Goal: Task Accomplishment & Management: Complete application form

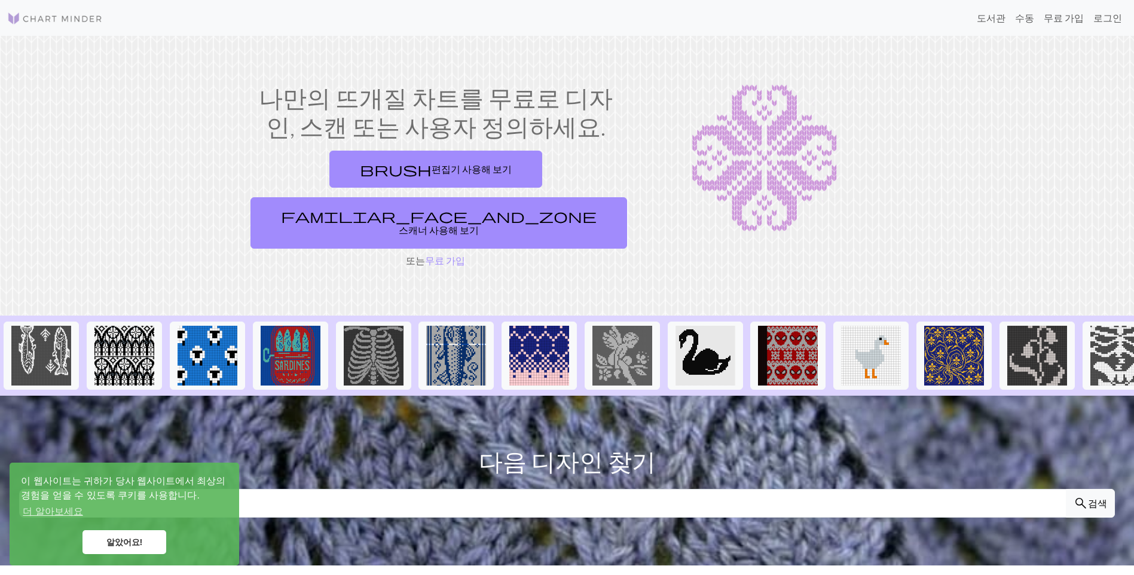
click at [376, 262] on section "나만의 뜨개질 차트를 무료로 디자인, 스캔 또는 사용자 정의하세요. brush 편집기 사용해 보기 familiar_face_and_zone 스…" at bounding box center [567, 176] width 1134 height 280
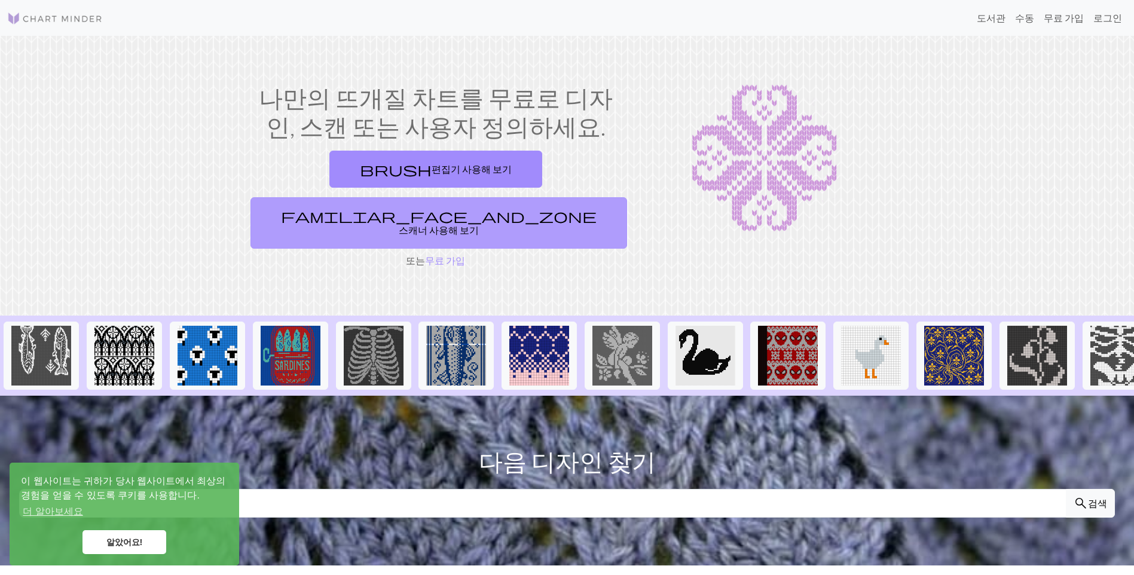
click at [494, 207] on span "familiar_face_and_zone" at bounding box center [439, 215] width 316 height 17
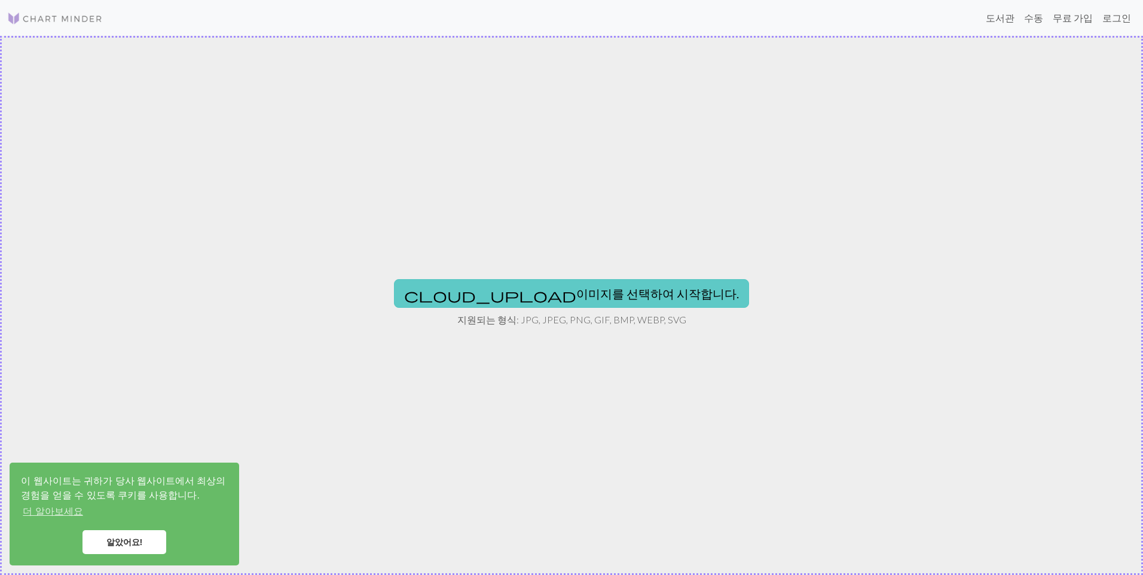
click at [527, 285] on button "cloud_upload 이미지를 선택하여 시작합니다." at bounding box center [571, 293] width 355 height 29
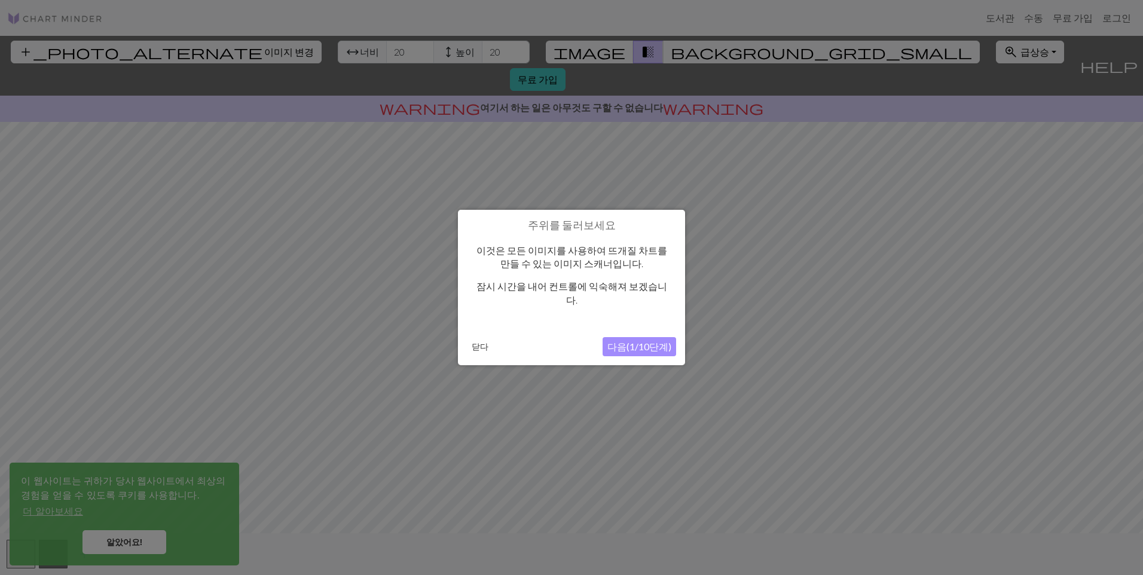
click at [616, 339] on button "다음(1/10단계)" at bounding box center [639, 346] width 74 height 19
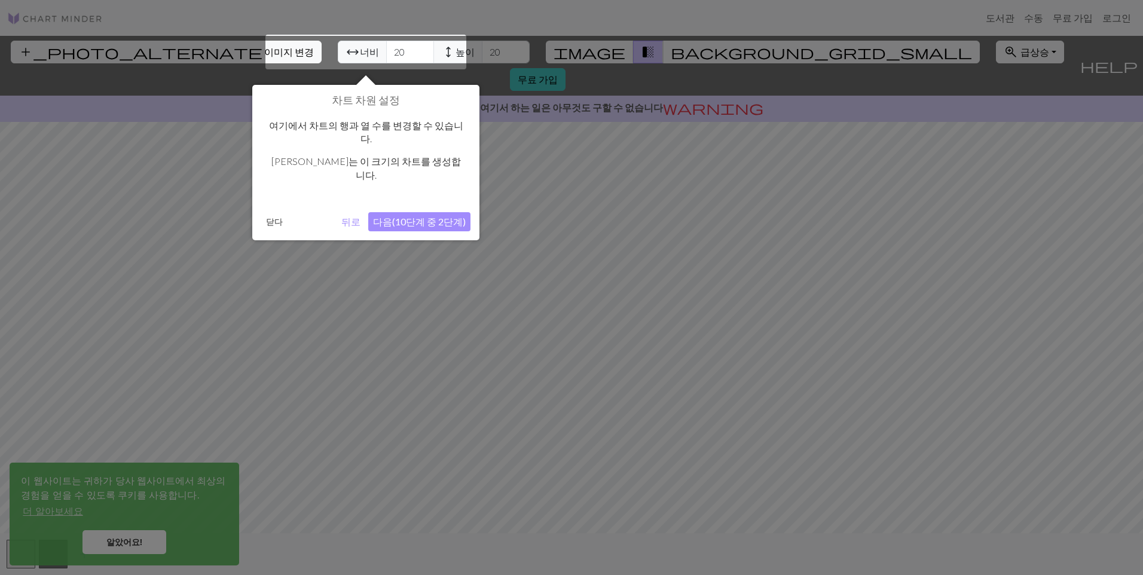
click at [403, 212] on button "다음(10단계 중 2단계)" at bounding box center [419, 221] width 102 height 19
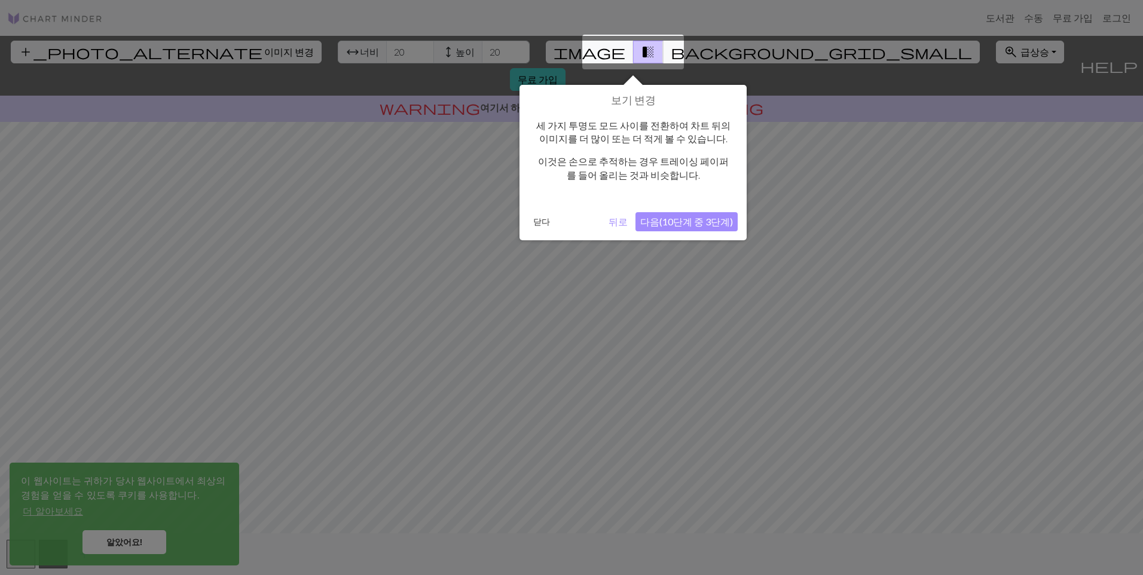
click at [696, 222] on button "다음(10단계 중 3단계)" at bounding box center [686, 221] width 102 height 19
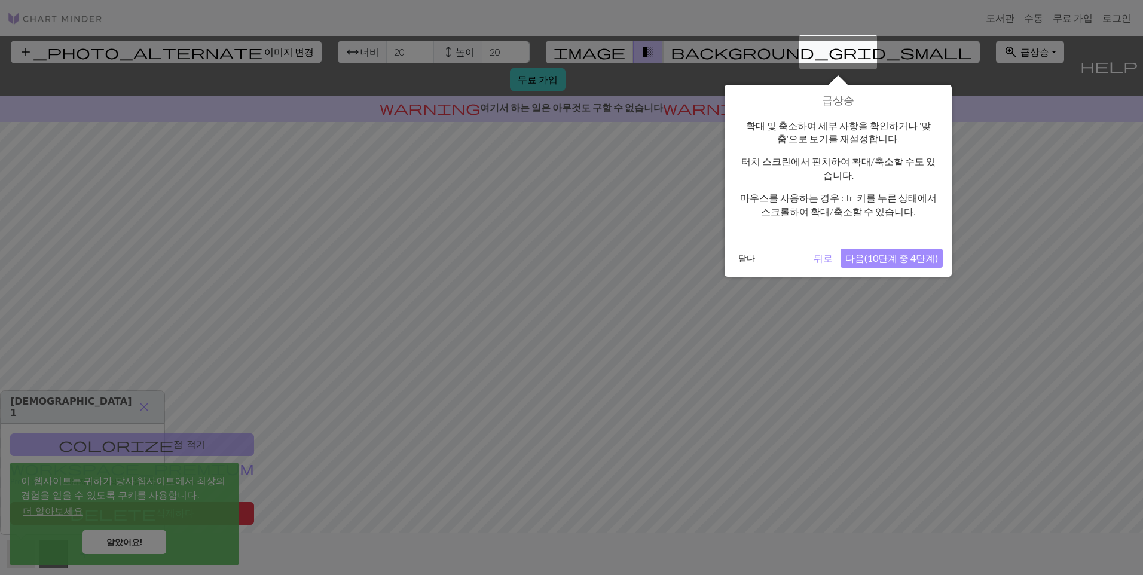
click at [886, 256] on button "다음(10단계 중 4단계)" at bounding box center [891, 258] width 102 height 19
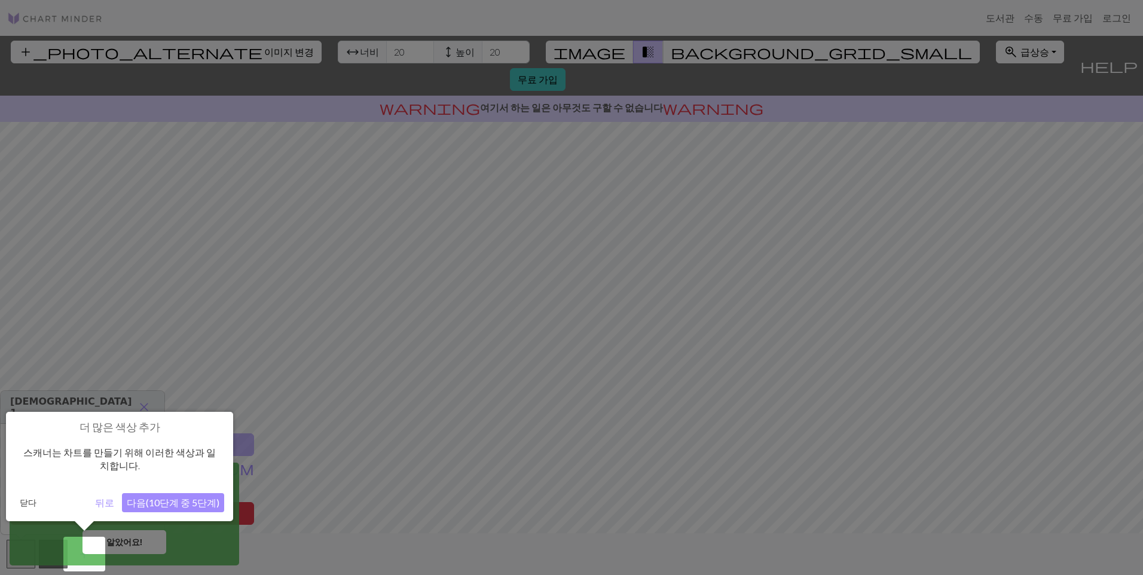
click at [190, 505] on button "다음(10단계 중 5단계)" at bounding box center [173, 502] width 102 height 19
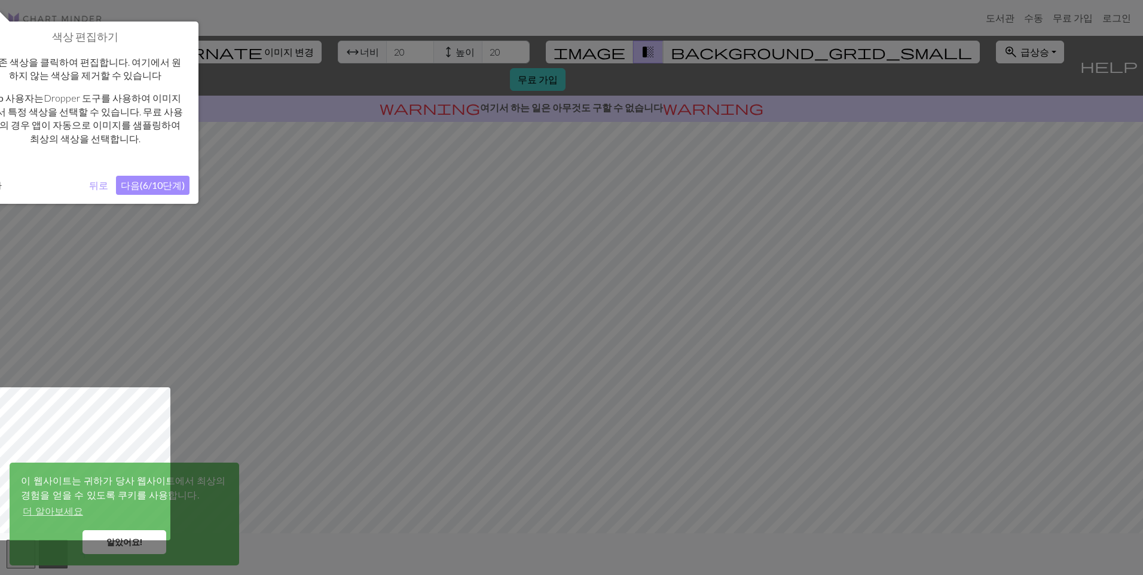
click at [142, 186] on button "다음(6/10단계)" at bounding box center [153, 185] width 74 height 19
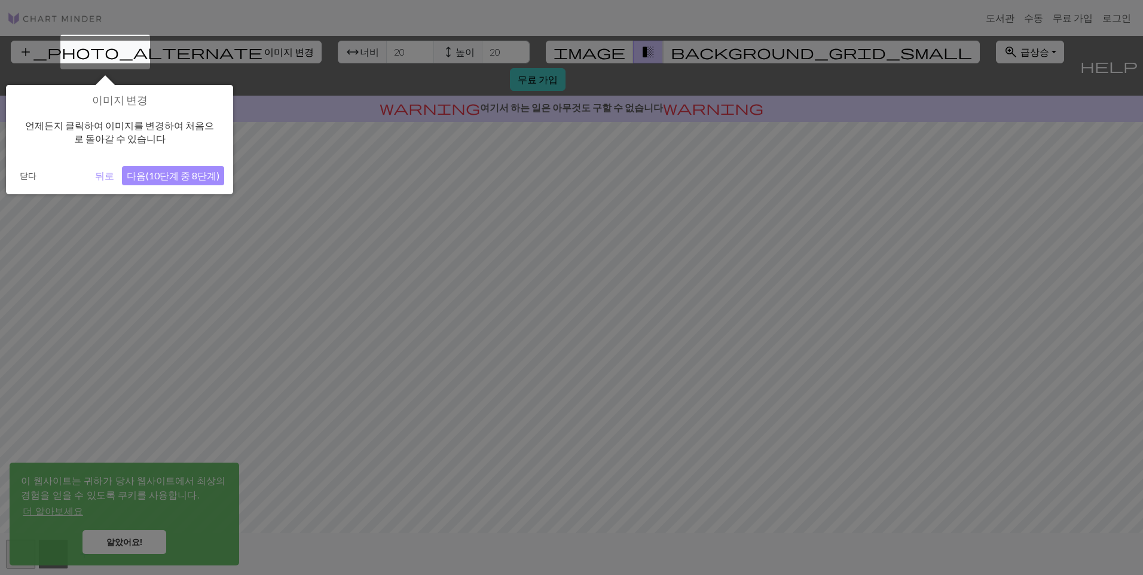
click at [170, 177] on button "다음(10단계 중 8단계)" at bounding box center [173, 175] width 102 height 19
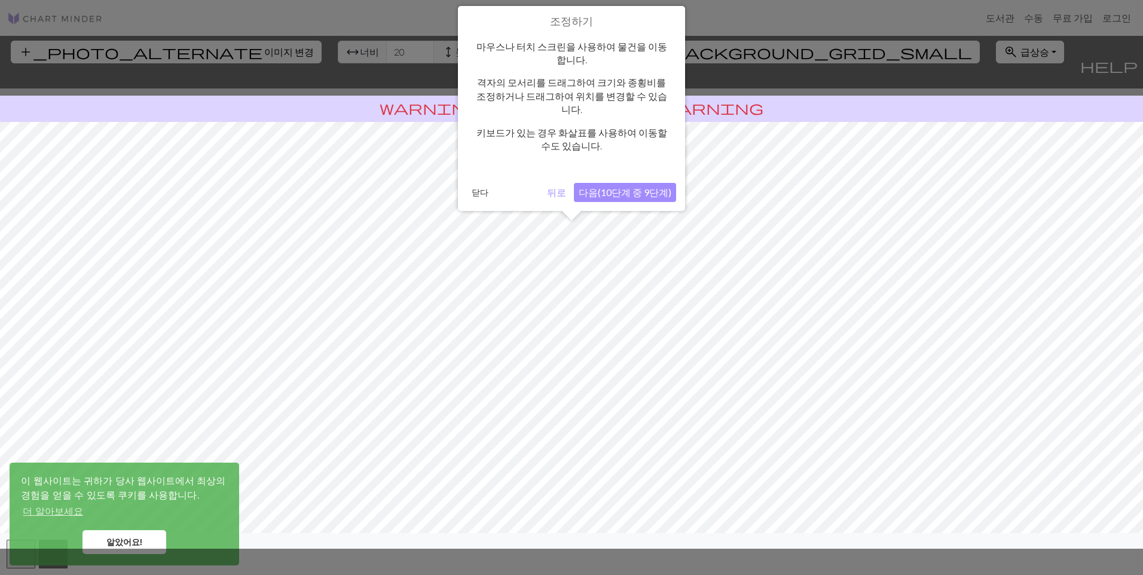
click at [648, 183] on button "다음(10단계 중 9단계)" at bounding box center [625, 192] width 102 height 19
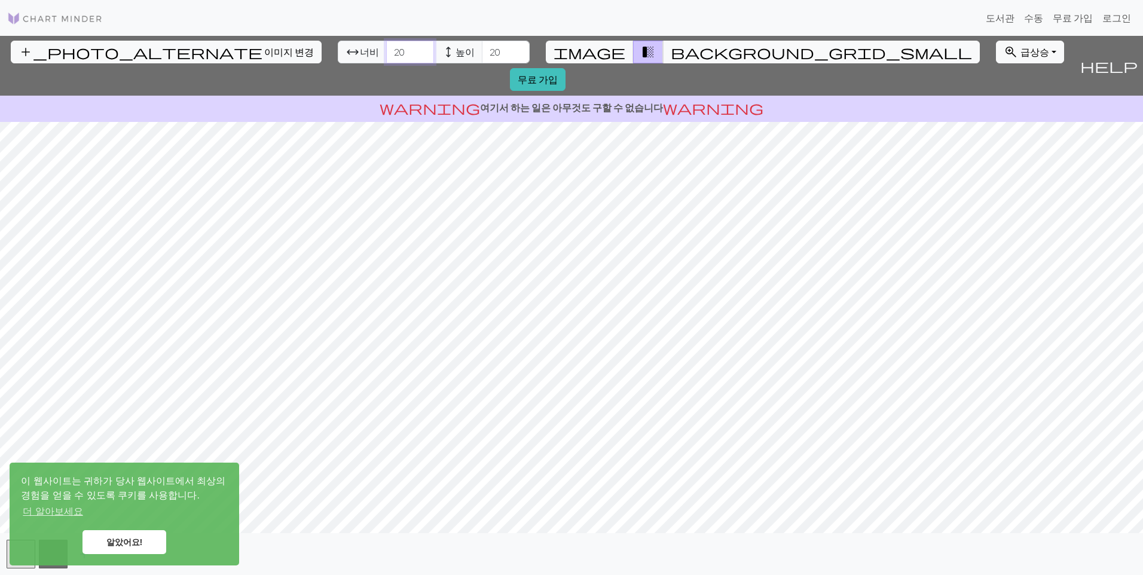
click at [386, 44] on input "20" at bounding box center [410, 52] width 48 height 23
click at [386, 45] on input "21" at bounding box center [410, 52] width 48 height 23
click at [386, 45] on input "22" at bounding box center [410, 52] width 48 height 23
click at [386, 45] on input "23" at bounding box center [410, 52] width 48 height 23
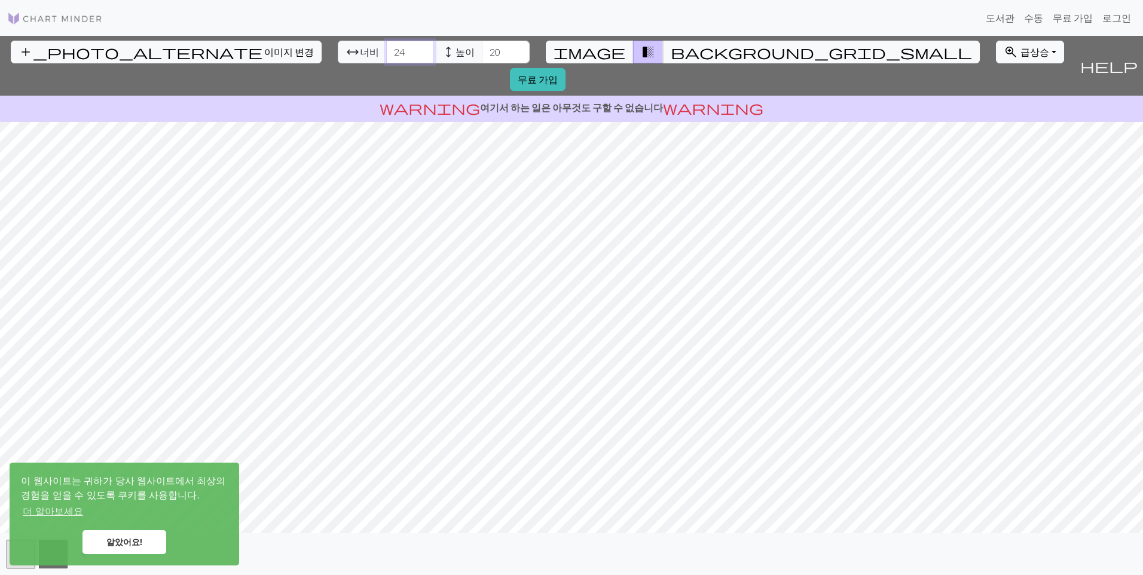
click at [386, 45] on input "24" at bounding box center [410, 52] width 48 height 23
click at [386, 45] on input "25" at bounding box center [410, 52] width 48 height 23
click at [386, 45] on input "26" at bounding box center [410, 52] width 48 height 23
click at [386, 45] on input "27" at bounding box center [410, 52] width 48 height 23
click at [386, 45] on input "28" at bounding box center [410, 52] width 48 height 23
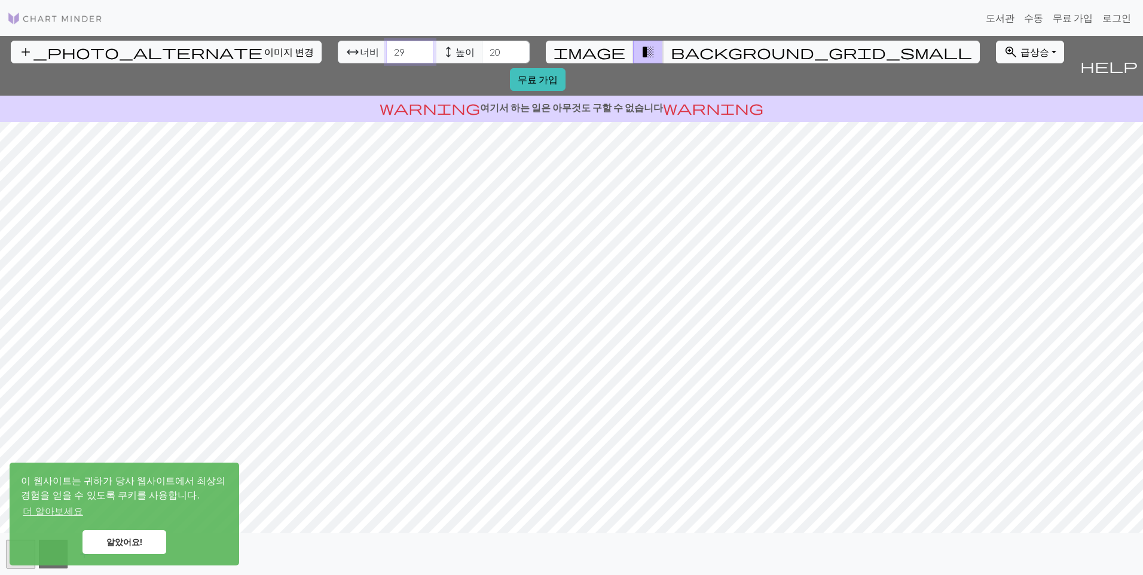
click at [386, 45] on input "29" at bounding box center [410, 52] width 48 height 23
type input "30"
click at [386, 45] on input "30" at bounding box center [410, 52] width 48 height 23
click at [482, 49] on input "21" at bounding box center [506, 52] width 48 height 23
click at [482, 49] on input "22" at bounding box center [506, 52] width 48 height 23
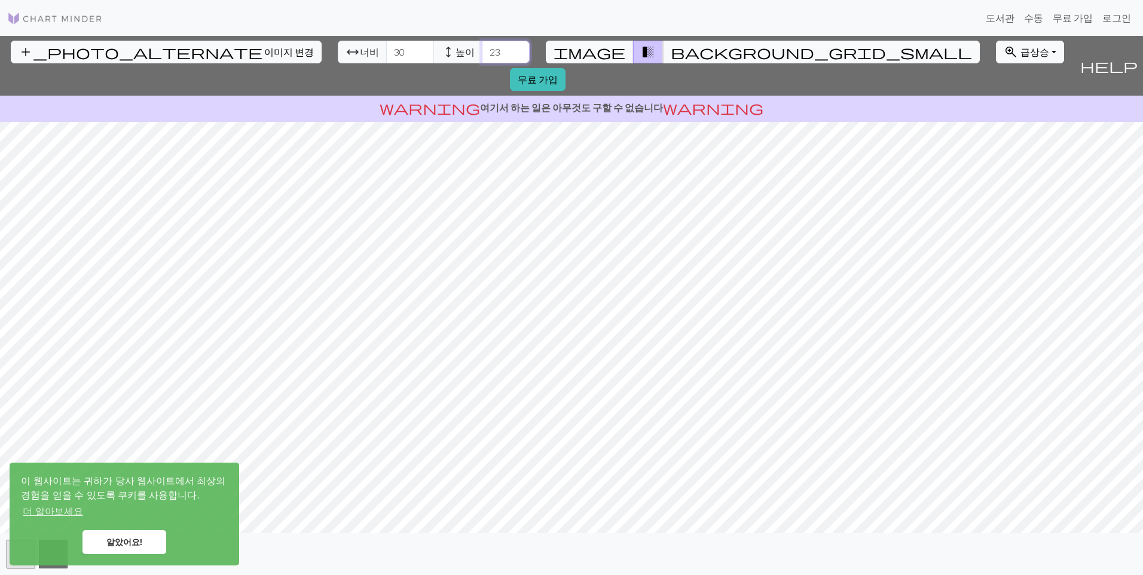
click at [482, 48] on input "23" at bounding box center [506, 52] width 48 height 23
click at [482, 48] on input "24" at bounding box center [506, 52] width 48 height 23
click at [482, 48] on input "25" at bounding box center [506, 52] width 48 height 23
click at [482, 48] on input "26" at bounding box center [506, 52] width 48 height 23
click at [482, 48] on input "27" at bounding box center [506, 52] width 48 height 23
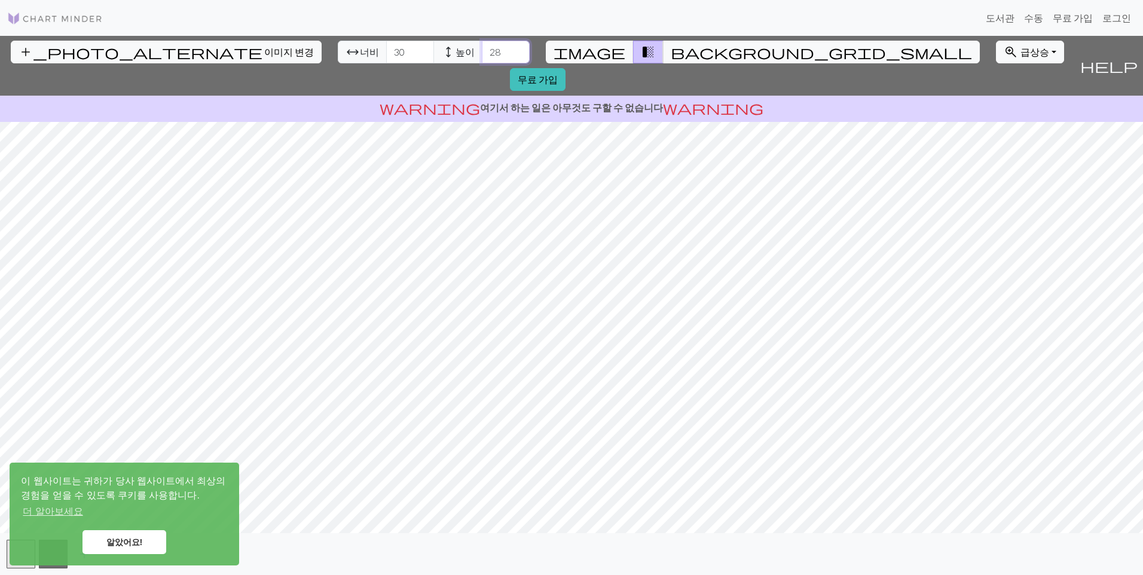
click at [482, 48] on input "28" at bounding box center [506, 52] width 48 height 23
click at [482, 48] on input "29" at bounding box center [506, 52] width 48 height 23
type input "30"
click at [482, 48] on input "30" at bounding box center [506, 52] width 48 height 23
click at [386, 48] on input "31" at bounding box center [410, 52] width 48 height 23
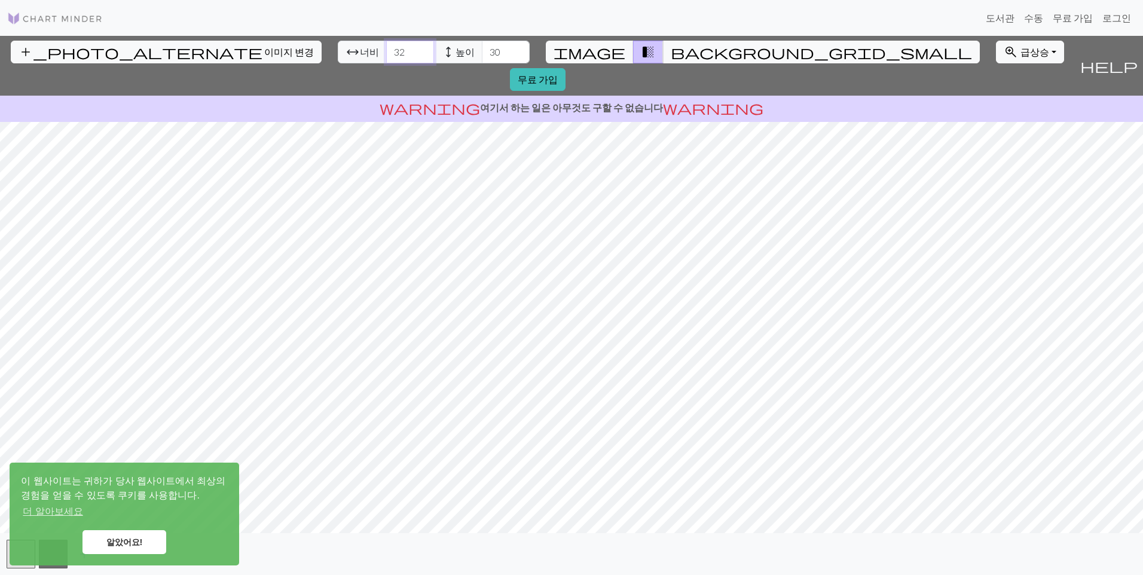
click at [386, 48] on input "32" at bounding box center [410, 52] width 48 height 23
click at [386, 48] on input "33" at bounding box center [410, 52] width 48 height 23
click at [386, 48] on input "34" at bounding box center [410, 52] width 48 height 23
click at [386, 48] on input "35" at bounding box center [410, 52] width 48 height 23
click at [386, 48] on input "36" at bounding box center [410, 52] width 48 height 23
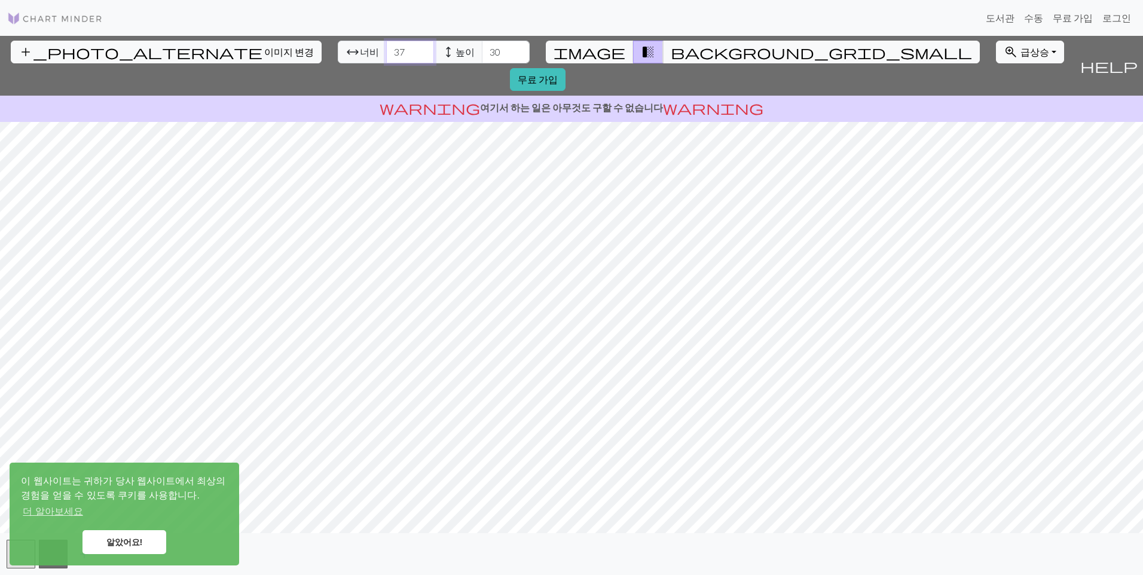
click at [386, 48] on input "37" at bounding box center [410, 52] width 48 height 23
click at [386, 48] on input "38" at bounding box center [410, 52] width 48 height 23
click at [386, 48] on input "39" at bounding box center [410, 52] width 48 height 23
click at [386, 48] on input "40" at bounding box center [410, 52] width 48 height 23
click at [386, 48] on input "41" at bounding box center [410, 52] width 48 height 23
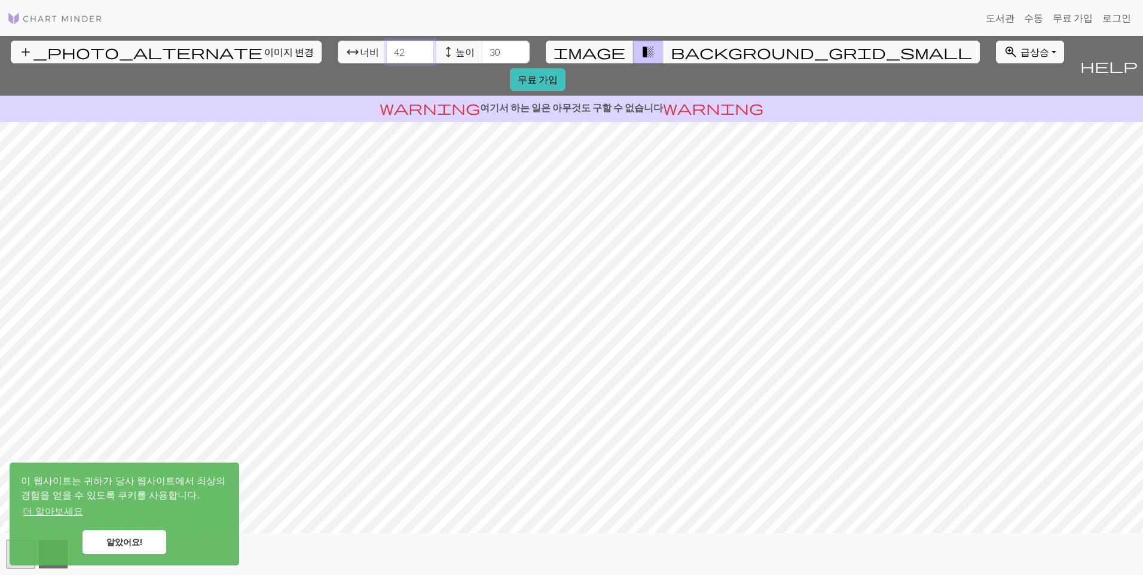
click at [386, 48] on input "42" at bounding box center [410, 52] width 48 height 23
click at [386, 48] on input "43" at bounding box center [410, 52] width 48 height 23
click at [386, 48] on input "44" at bounding box center [410, 52] width 48 height 23
click at [386, 48] on input "45" at bounding box center [410, 52] width 48 height 23
click at [386, 48] on input "46" at bounding box center [410, 52] width 48 height 23
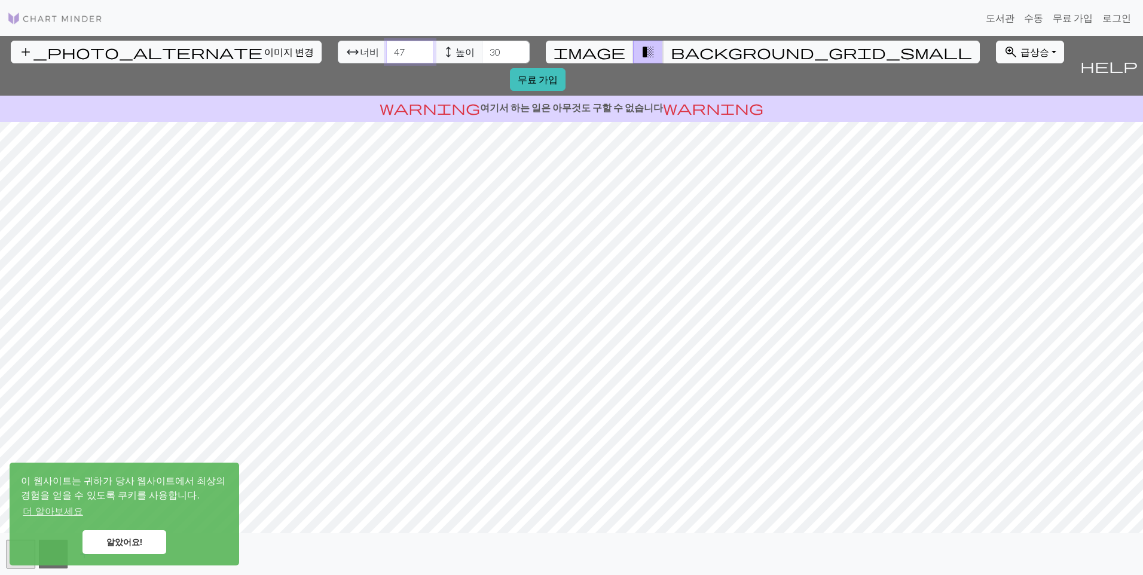
click at [386, 48] on input "47" at bounding box center [410, 52] width 48 height 23
click at [386, 48] on input "48" at bounding box center [410, 52] width 48 height 23
click at [386, 48] on input "49" at bounding box center [410, 52] width 48 height 23
type input "50"
click at [386, 48] on input "50" at bounding box center [410, 52] width 48 height 23
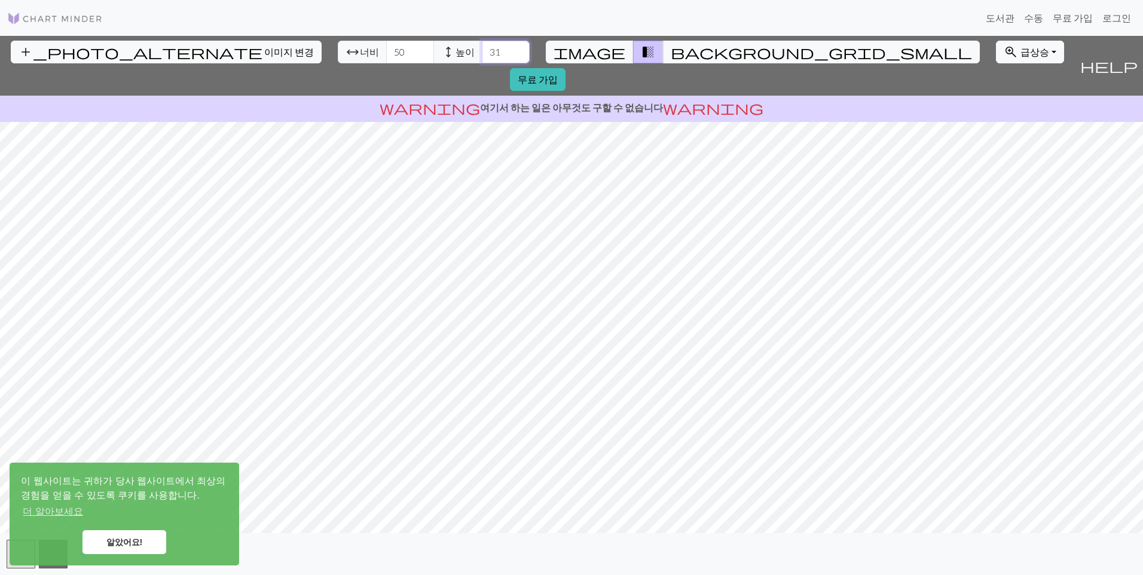
click at [482, 47] on input "31" at bounding box center [506, 52] width 48 height 23
click at [482, 47] on input "32" at bounding box center [506, 52] width 48 height 23
click at [482, 47] on input "33" at bounding box center [506, 52] width 48 height 23
click at [482, 47] on input "34" at bounding box center [506, 52] width 48 height 23
click at [482, 47] on input "35" at bounding box center [506, 52] width 48 height 23
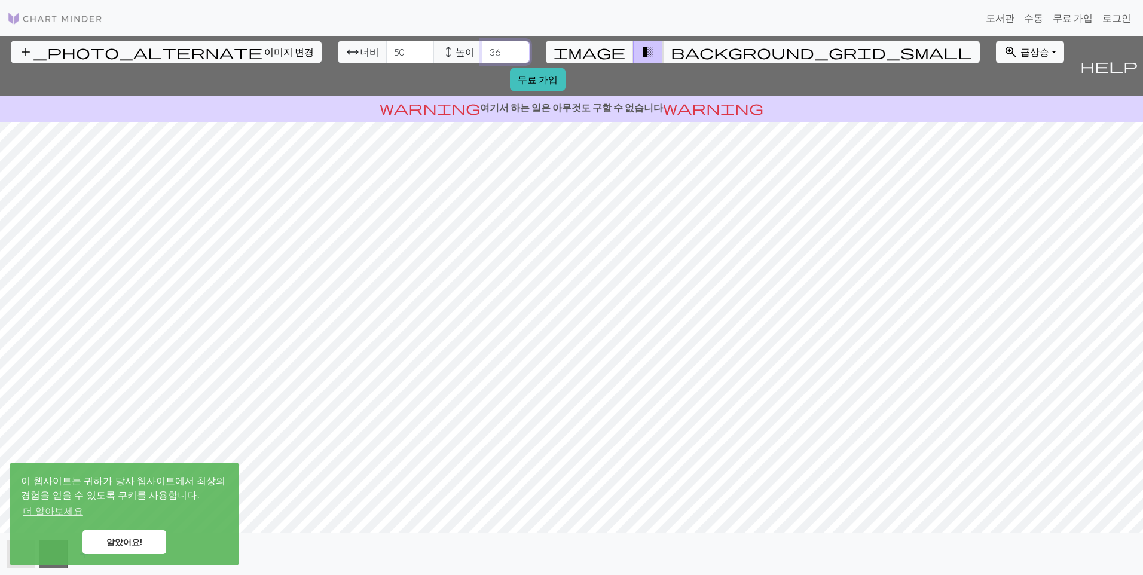
click at [482, 47] on input "36" at bounding box center [506, 52] width 48 height 23
click at [482, 47] on input "37" at bounding box center [506, 52] width 48 height 23
click at [482, 47] on input "38" at bounding box center [506, 52] width 48 height 23
click at [482, 47] on input "39" at bounding box center [506, 52] width 48 height 23
type input "40"
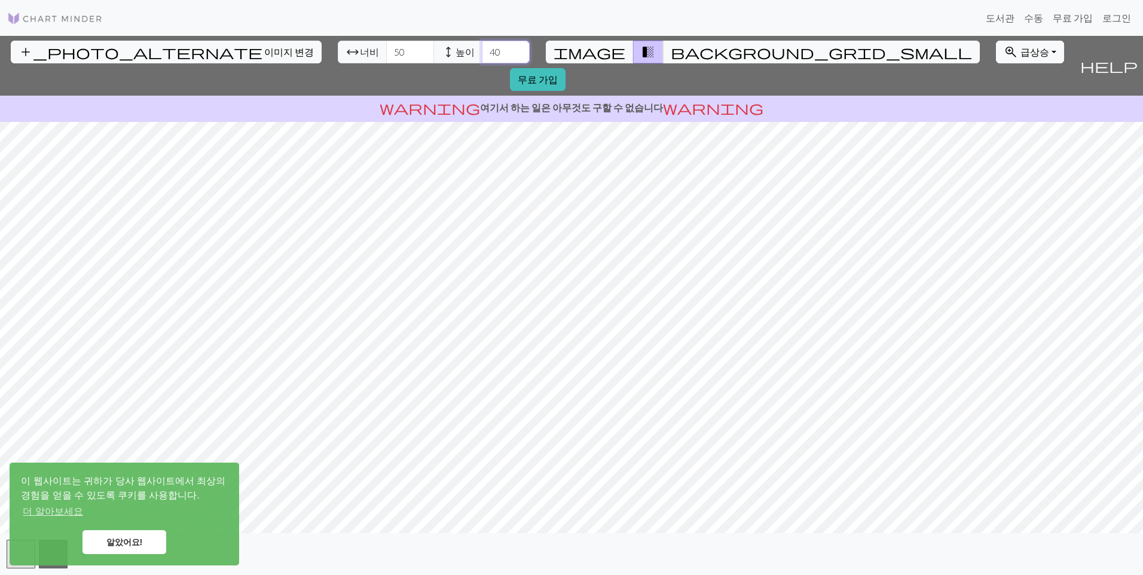
click at [482, 47] on input "40" at bounding box center [506, 52] width 48 height 23
click at [386, 56] on input "49" at bounding box center [410, 52] width 48 height 23
click at [386, 56] on input "48" at bounding box center [410, 52] width 48 height 23
click at [386, 56] on input "47" at bounding box center [410, 52] width 48 height 23
click at [386, 56] on input "46" at bounding box center [410, 52] width 48 height 23
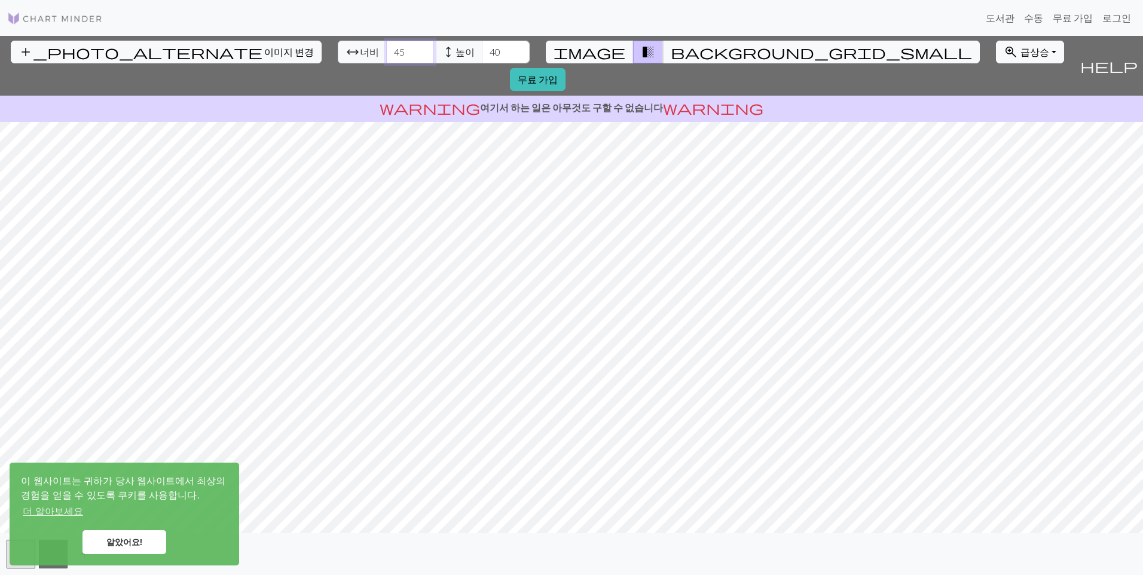
click at [386, 56] on input "45" at bounding box center [410, 52] width 48 height 23
click at [386, 56] on input "44" at bounding box center [410, 52] width 48 height 23
click at [386, 56] on input "43" at bounding box center [410, 52] width 48 height 23
click at [386, 56] on input "42" at bounding box center [410, 52] width 48 height 23
click at [386, 56] on input "41" at bounding box center [410, 52] width 48 height 23
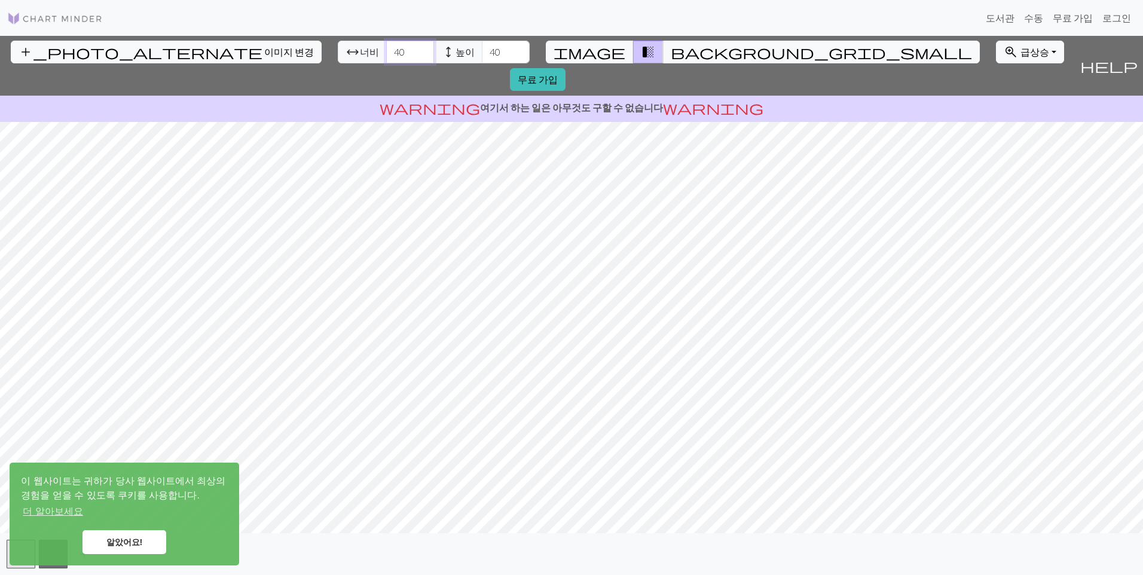
type input "40"
click at [386, 56] on input "40" at bounding box center [410, 52] width 48 height 23
click at [129, 544] on link "알았어요!" at bounding box center [124, 542] width 84 height 24
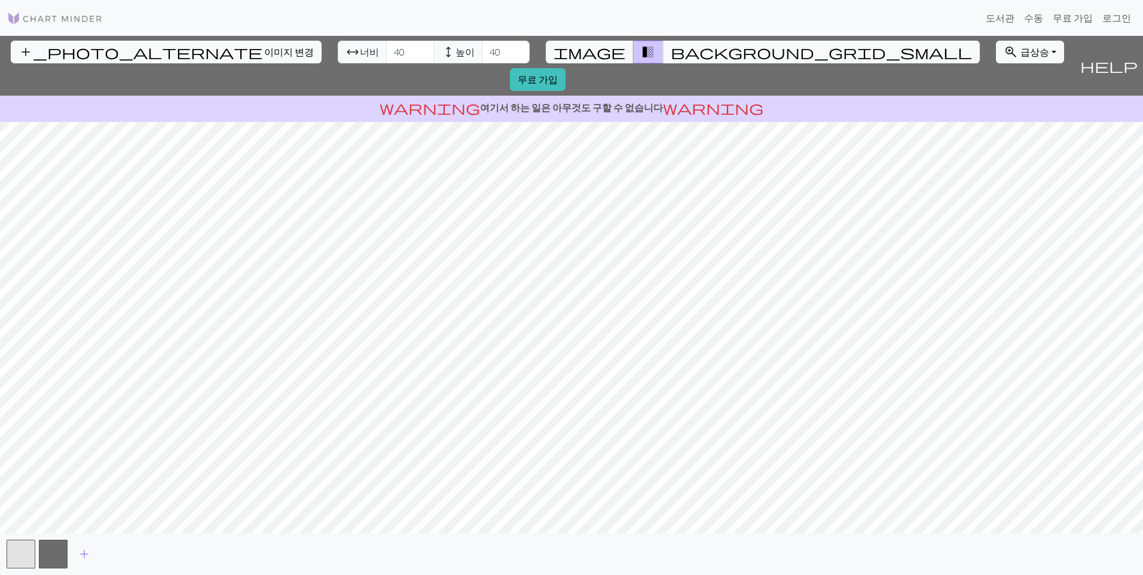
click at [83, 552] on span "add" at bounding box center [84, 554] width 14 height 17
click at [83, 552] on button "button" at bounding box center [85, 554] width 29 height 29
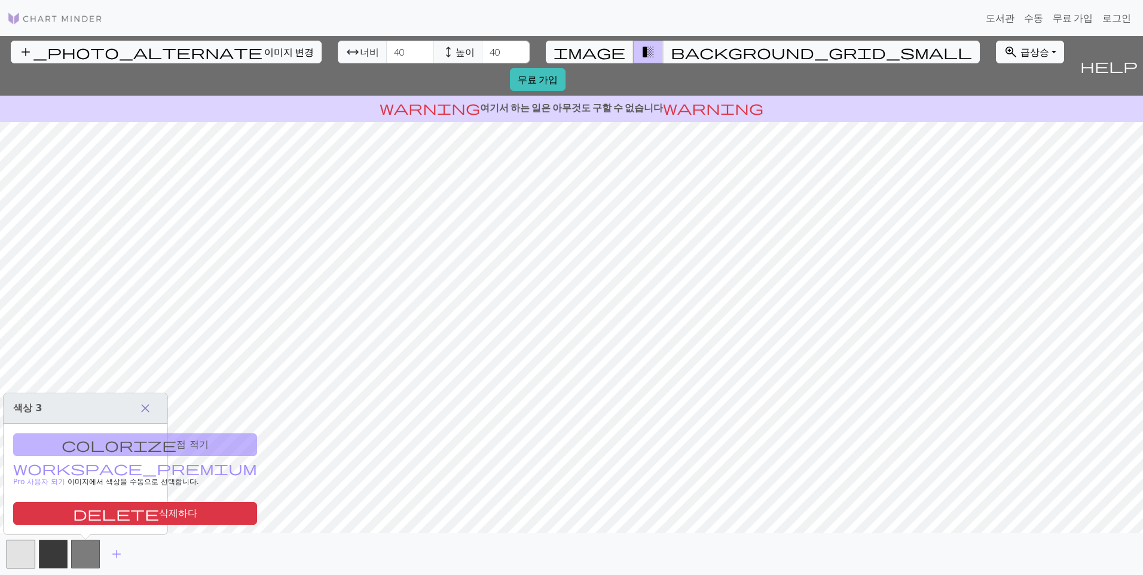
click at [152, 406] on button "close" at bounding box center [145, 408] width 25 height 20
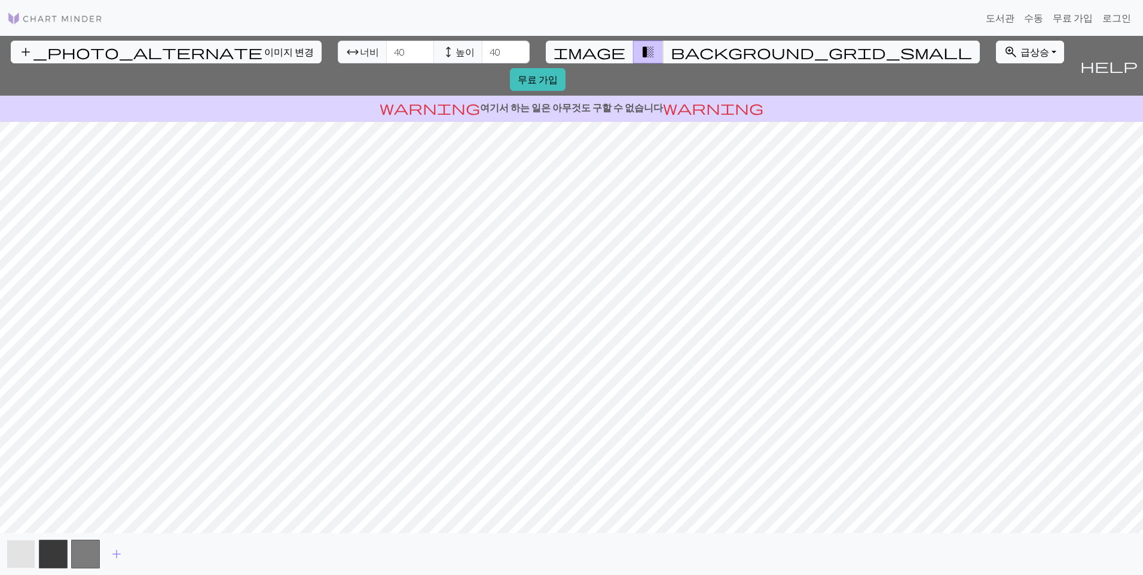
click at [27, 550] on button "button" at bounding box center [21, 554] width 29 height 29
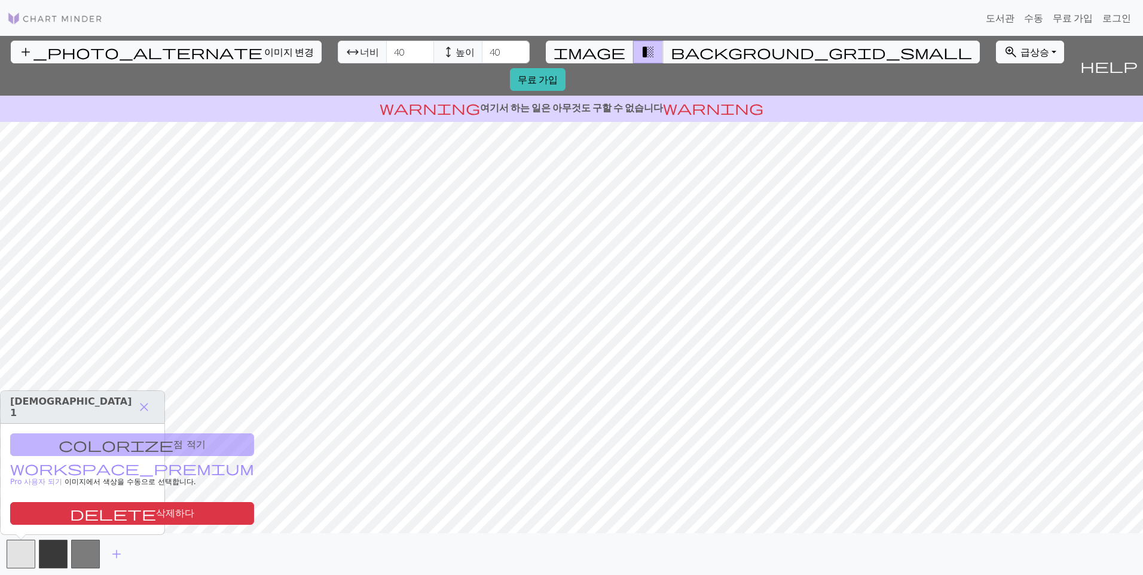
click at [100, 440] on div "colorize 점 적기 workspace_premium Pro 사용자 되기 이미지에서 색상을 수동으로 선택합니다. delete 삭제하다" at bounding box center [83, 479] width 164 height 111
click at [137, 439] on div "colorize 점 적기 workspace_premium Pro 사용자 되기 이미지에서 색상을 수동으로 선택합니다. delete 삭제하다" at bounding box center [83, 479] width 164 height 111
click at [152, 402] on button "close" at bounding box center [143, 407] width 25 height 20
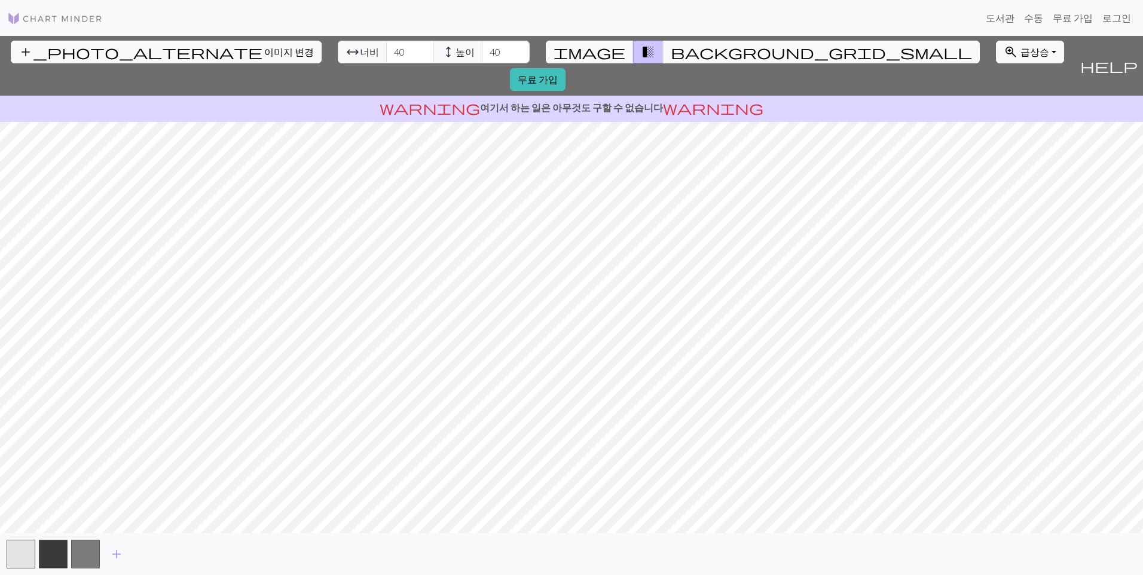
click at [603, 56] on span "image" at bounding box center [589, 52] width 72 height 17
click at [641, 50] on span "transition_fade" at bounding box center [648, 52] width 14 height 17
click at [671, 45] on span "background_grid_small" at bounding box center [821, 52] width 301 height 17
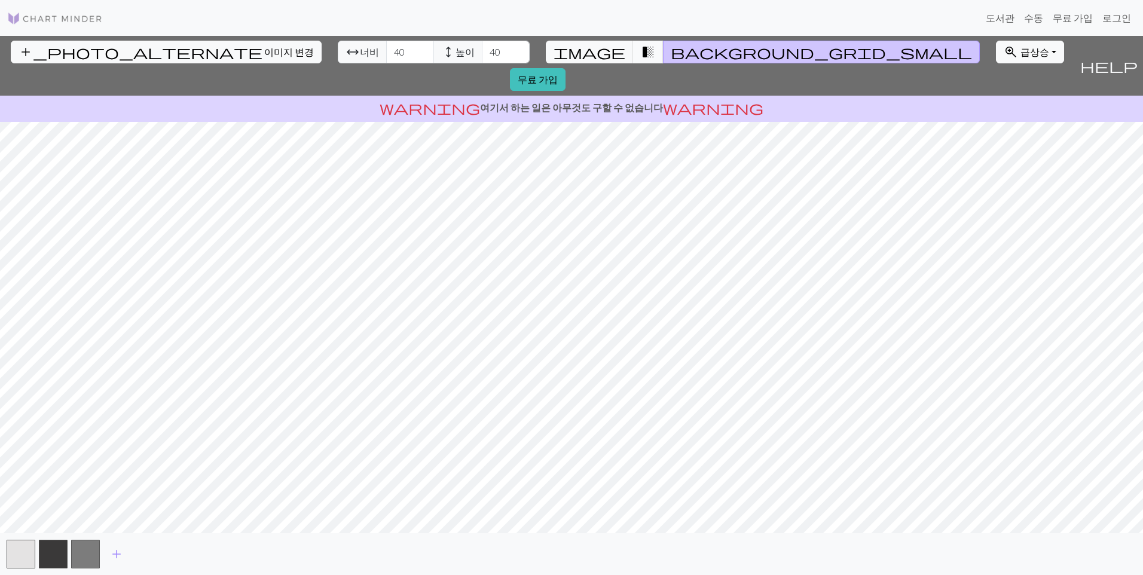
click at [633, 50] on button "transition_fade" at bounding box center [648, 52] width 30 height 23
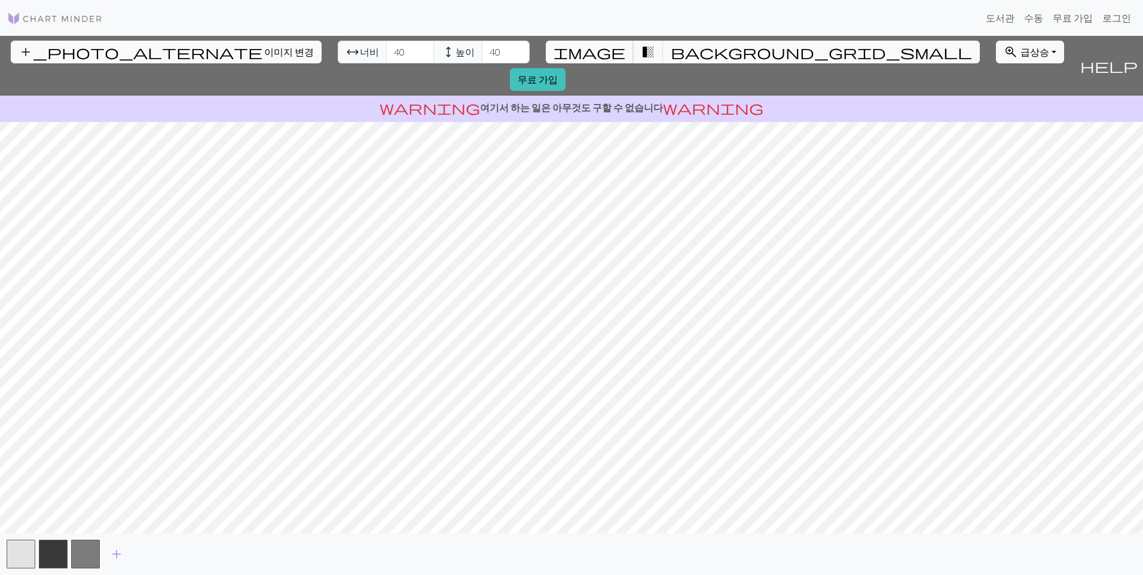
click at [597, 55] on span "image" at bounding box center [589, 52] width 72 height 17
click at [641, 52] on span "transition_fade" at bounding box center [648, 52] width 14 height 17
click at [88, 565] on button "button" at bounding box center [85, 554] width 29 height 29
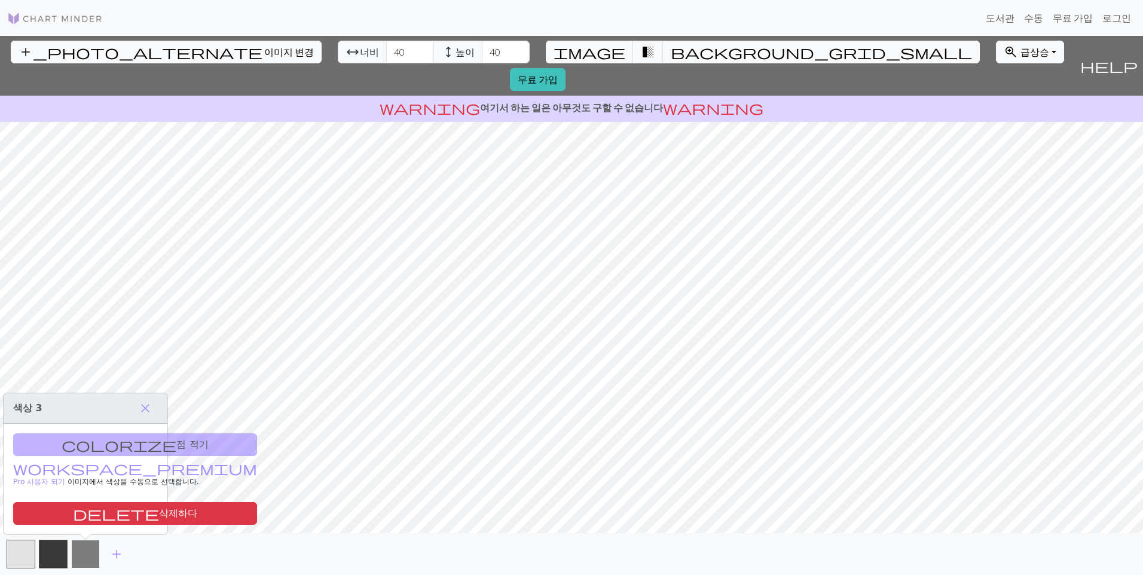
click at [88, 564] on button "button" at bounding box center [85, 554] width 29 height 29
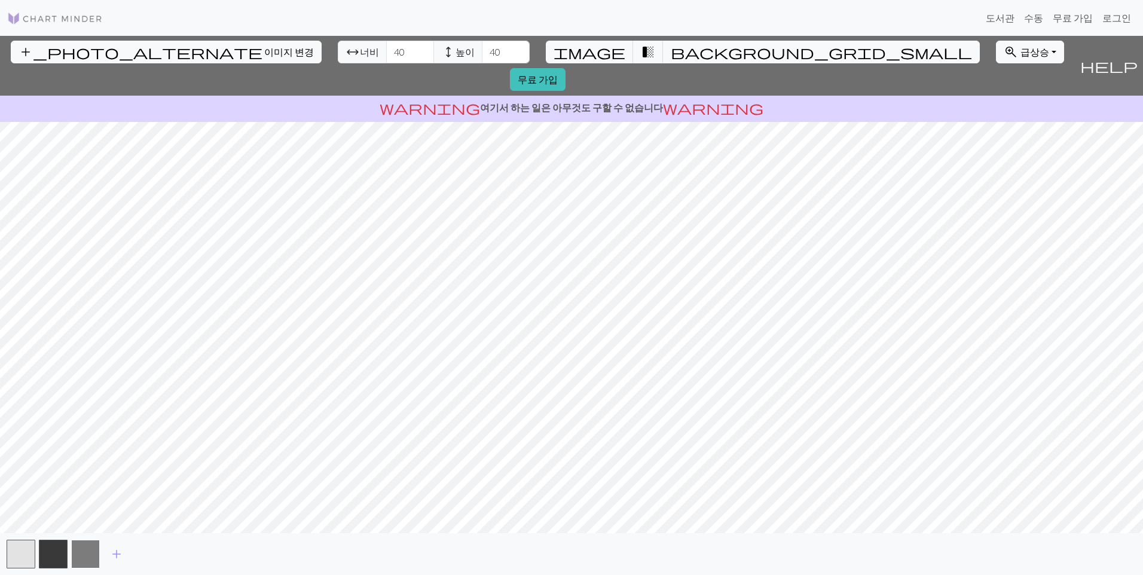
click at [88, 564] on button "button" at bounding box center [85, 554] width 29 height 29
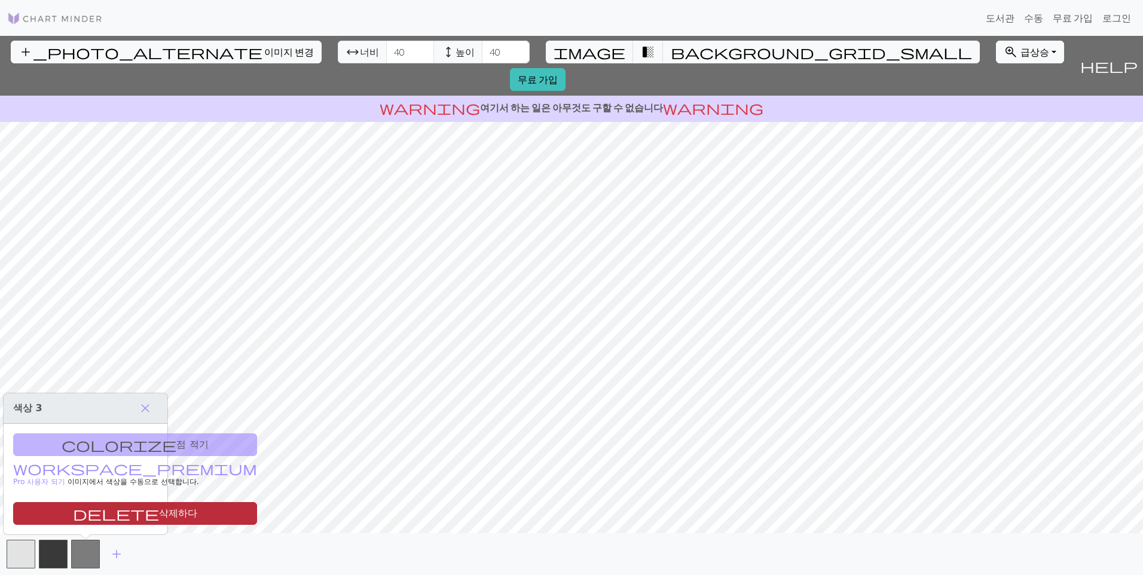
click at [121, 509] on button "delete 삭제하다" at bounding box center [135, 513] width 244 height 23
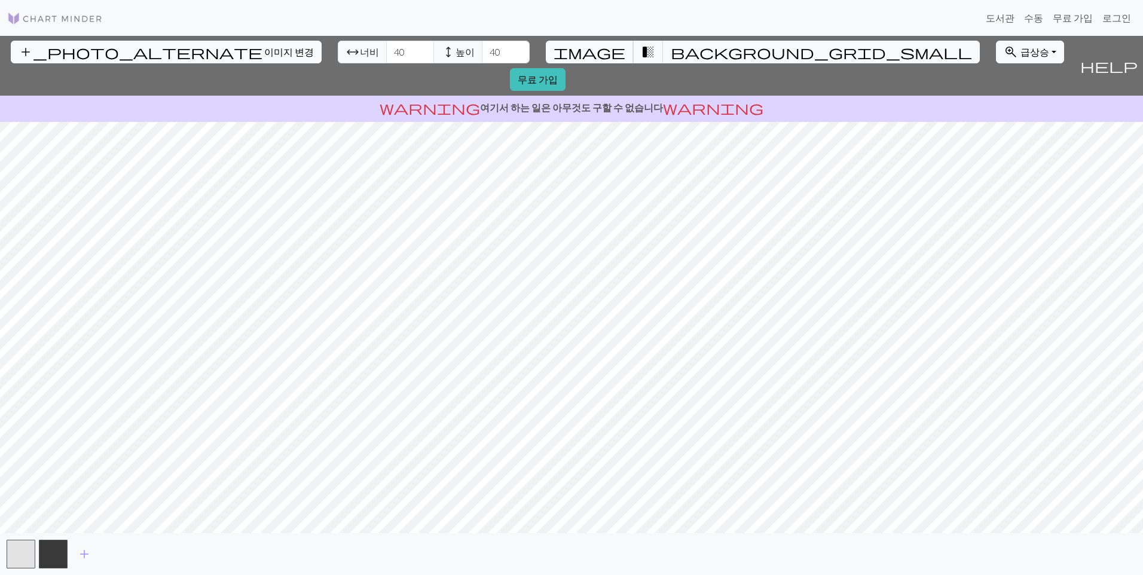
click at [596, 51] on span "image" at bounding box center [589, 52] width 72 height 17
click at [640, 47] on button "transition_fade" at bounding box center [648, 52] width 30 height 23
click at [599, 46] on span "image" at bounding box center [589, 52] width 72 height 17
click at [44, 540] on button "button" at bounding box center [53, 554] width 29 height 29
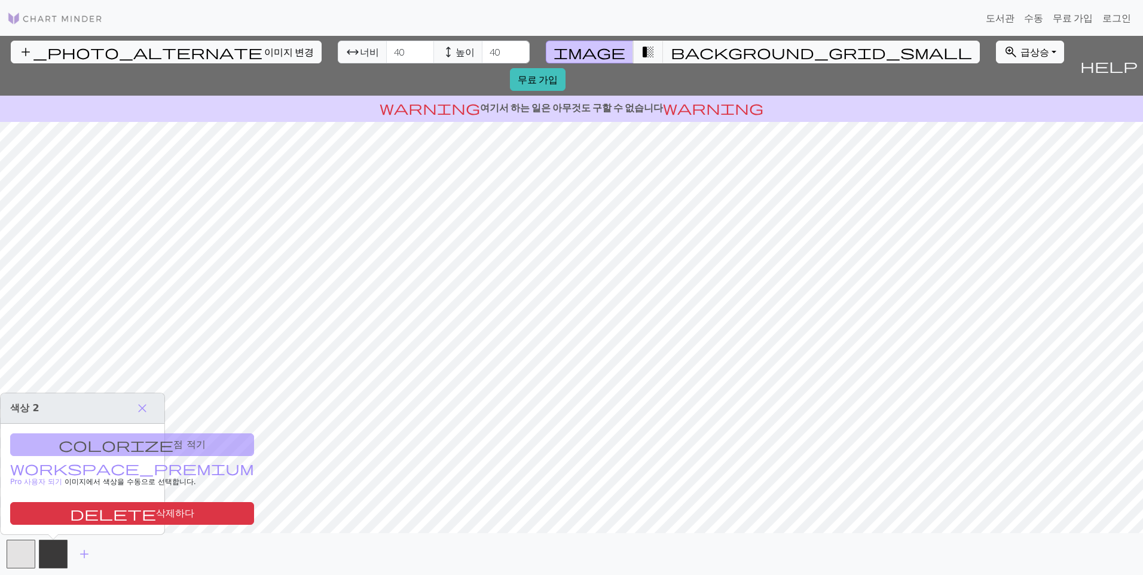
click at [63, 446] on div "colorize 점 적기 workspace_premium Pro 사용자 되기 이미지에서 색상을 수동으로 선택합니다. delete 삭제하다" at bounding box center [83, 479] width 164 height 111
click at [99, 450] on div "colorize 점 적기 workspace_premium Pro 사용자 되기 이미지에서 색상을 수동으로 선택합니다. delete 삭제하다" at bounding box center [83, 479] width 164 height 111
click at [108, 448] on div "colorize 점 적기 workspace_premium Pro 사용자 되기 이미지에서 색상을 수동으로 선택합니다. delete 삭제하다" at bounding box center [83, 479] width 164 height 111
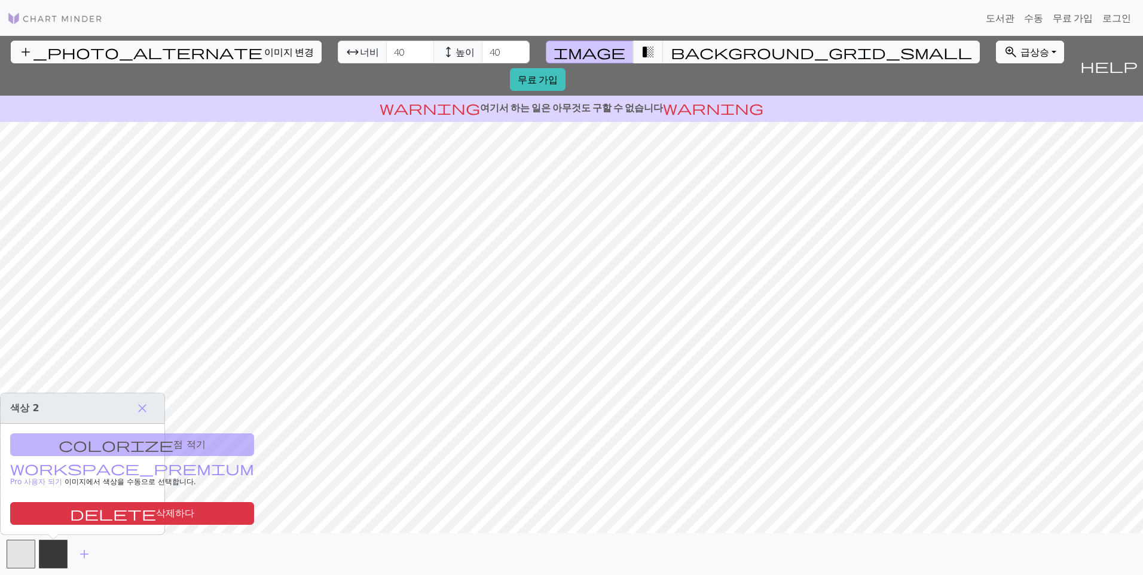
click at [601, 96] on div "warning 여기서 하는 일은 아무것도 구할 수 없습니다 warning" at bounding box center [571, 109] width 1143 height 26
click at [671, 44] on span "background_grid_small" at bounding box center [821, 52] width 301 height 17
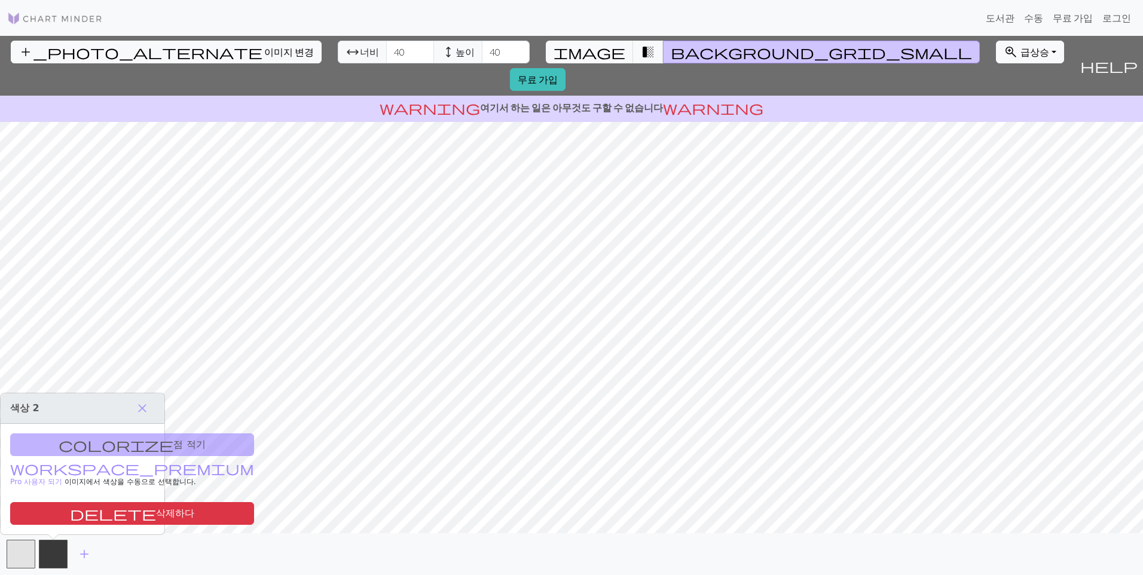
click at [68, 548] on div "add" at bounding box center [571, 554] width 1143 height 42
drag, startPoint x: 68, startPoint y: 548, endPoint x: 57, endPoint y: 550, distance: 10.4
click at [57, 550] on button "button" at bounding box center [53, 554] width 29 height 29
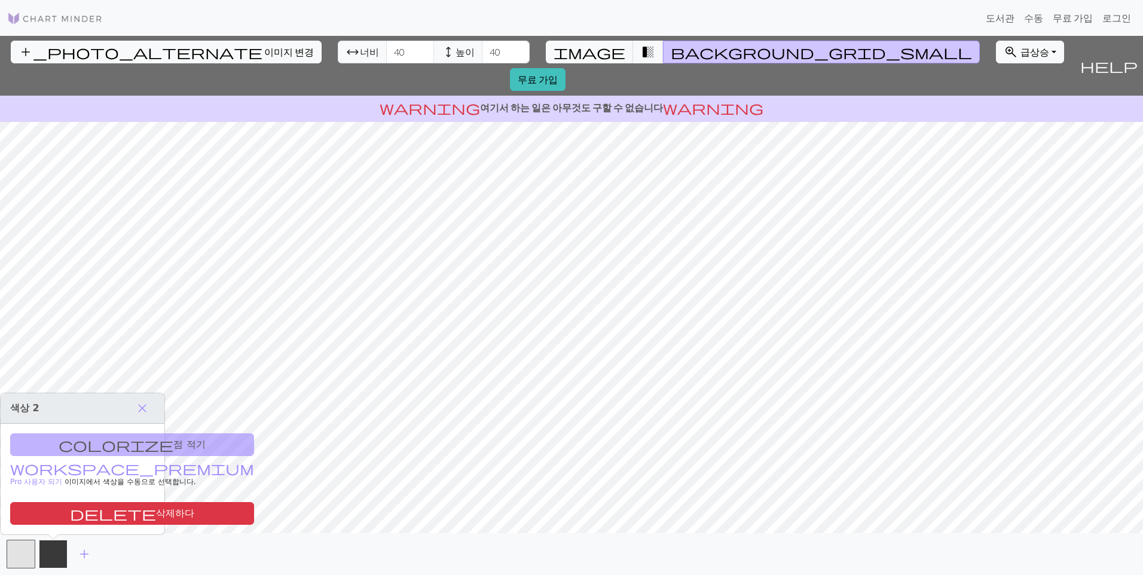
click at [57, 550] on button "button" at bounding box center [53, 554] width 29 height 29
drag, startPoint x: 57, startPoint y: 550, endPoint x: 128, endPoint y: 421, distance: 147.9
click at [128, 421] on h3 "[DEMOGRAPHIC_DATA] 2 close" at bounding box center [83, 408] width 164 height 30
click at [107, 441] on div "colorize 점 적기 workspace_premium Pro 사용자 되기 이미지에서 색상을 수동으로 선택합니다. delete 삭제하다" at bounding box center [83, 479] width 164 height 111
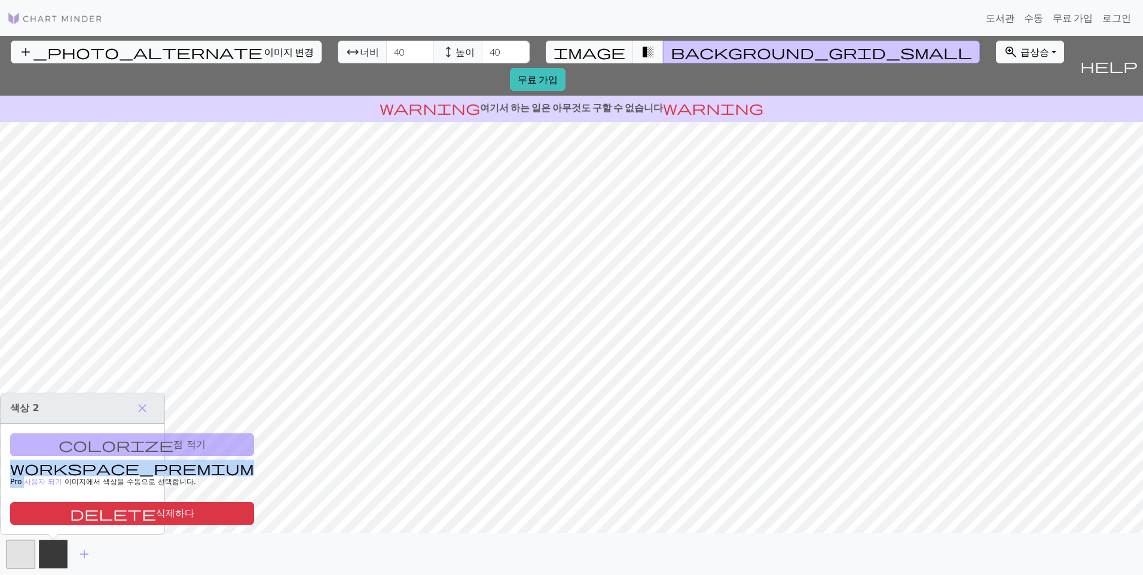
click at [107, 441] on div "colorize 점 적기 workspace_premium Pro 사용자 되기 이미지에서 색상을 수동으로 선택합니다. delete 삭제하다" at bounding box center [83, 479] width 164 height 111
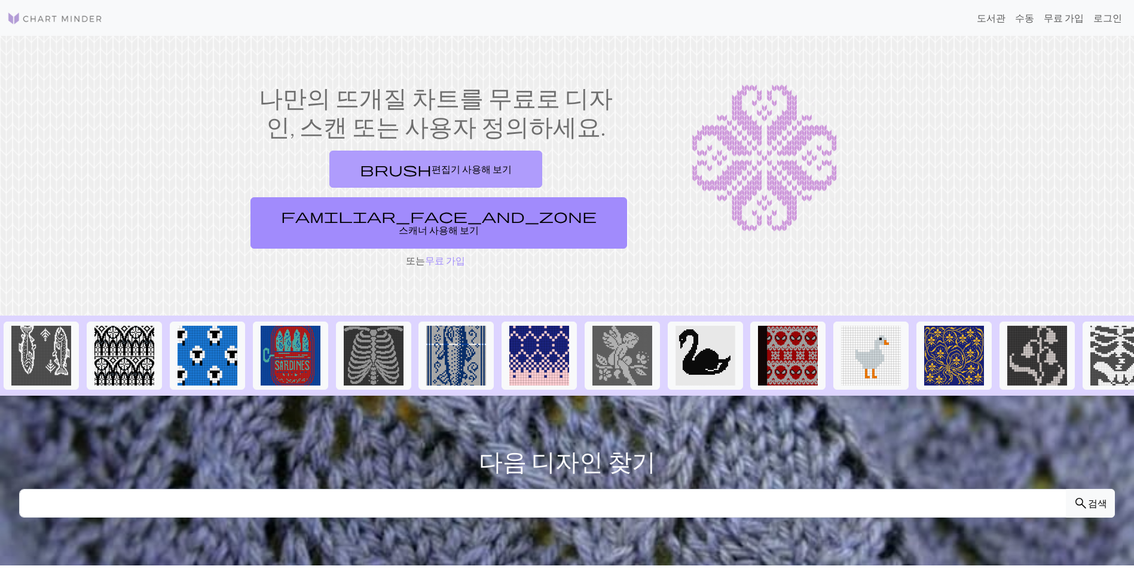
click at [350, 179] on link "brush 편집기 사용해 보기" at bounding box center [435, 169] width 213 height 37
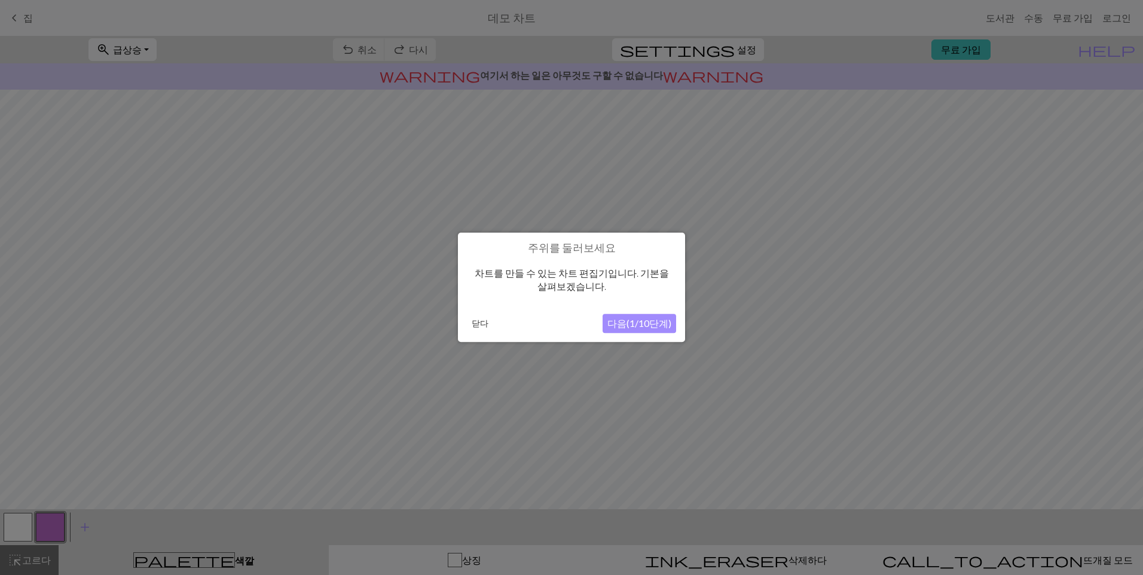
click at [646, 326] on button "다음(1/10단계)" at bounding box center [639, 323] width 74 height 19
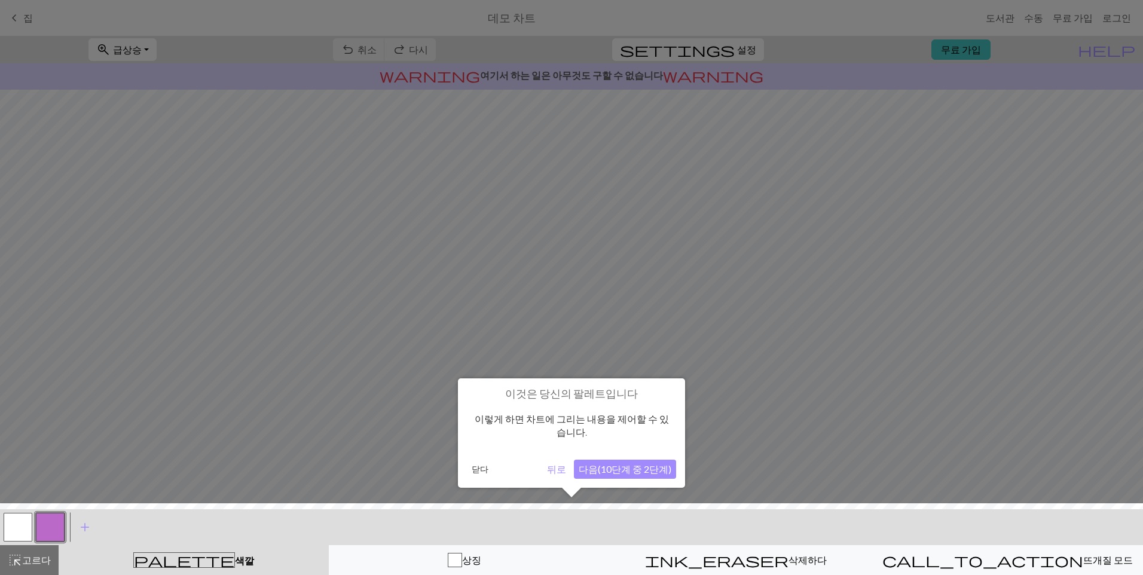
click at [651, 463] on button "다음(10단계 중 2단계)" at bounding box center [625, 469] width 102 height 19
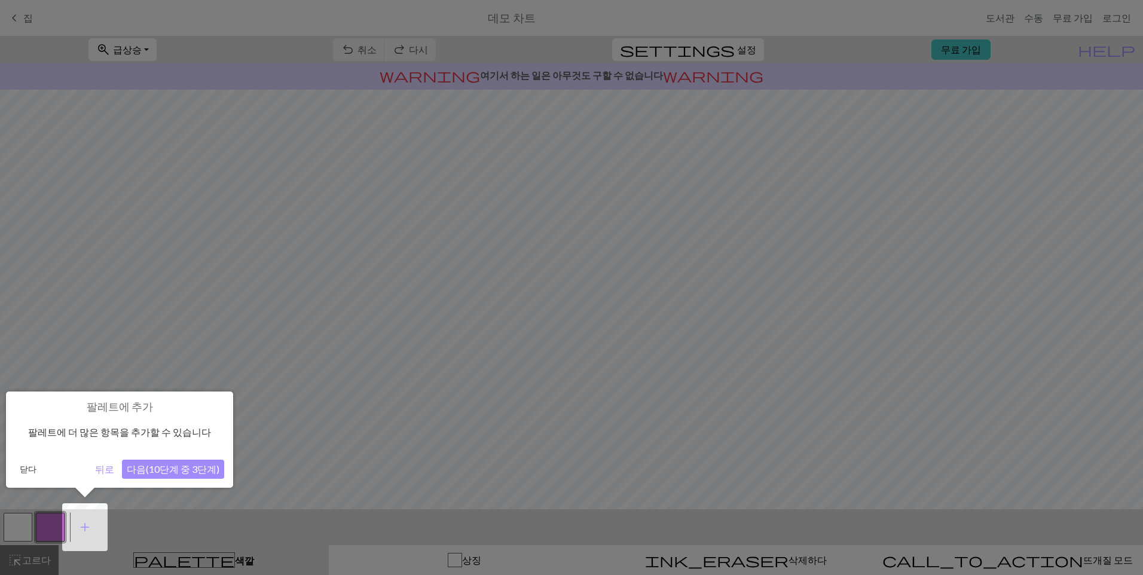
click at [172, 470] on button "다음(10단계 중 3단계)" at bounding box center [173, 469] width 102 height 19
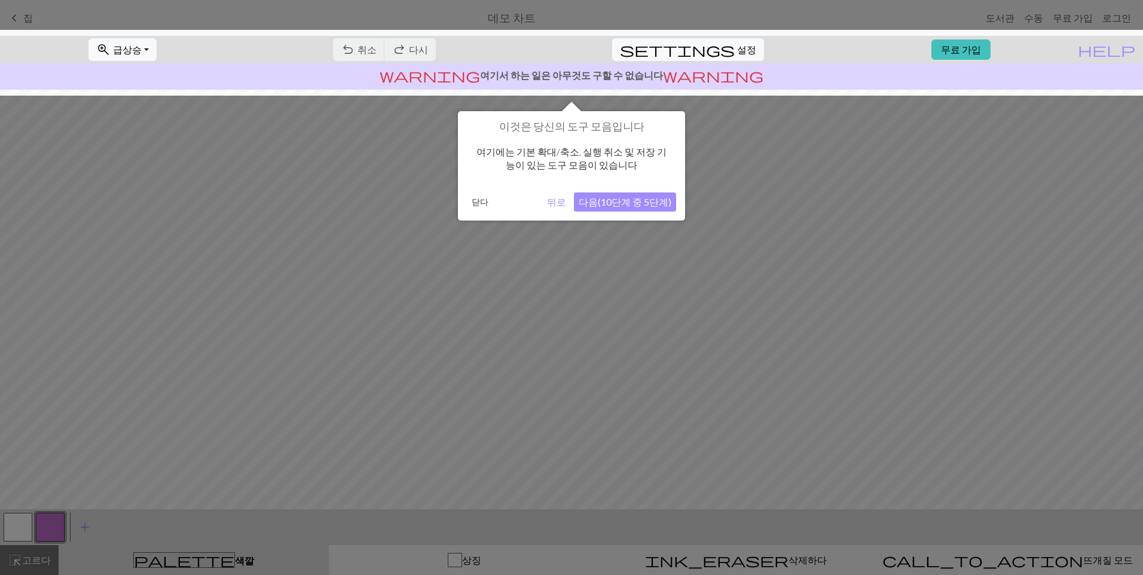
click at [620, 195] on button "다음(10단계 중 5단계)" at bounding box center [625, 201] width 102 height 19
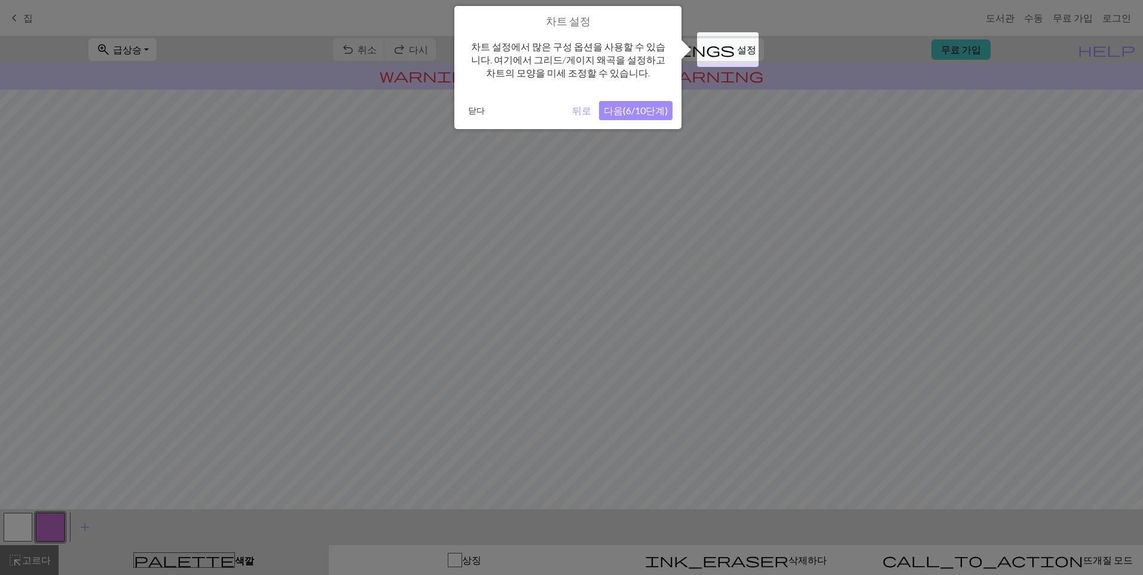
click at [648, 108] on button "다음(6/10단계)" at bounding box center [636, 110] width 74 height 19
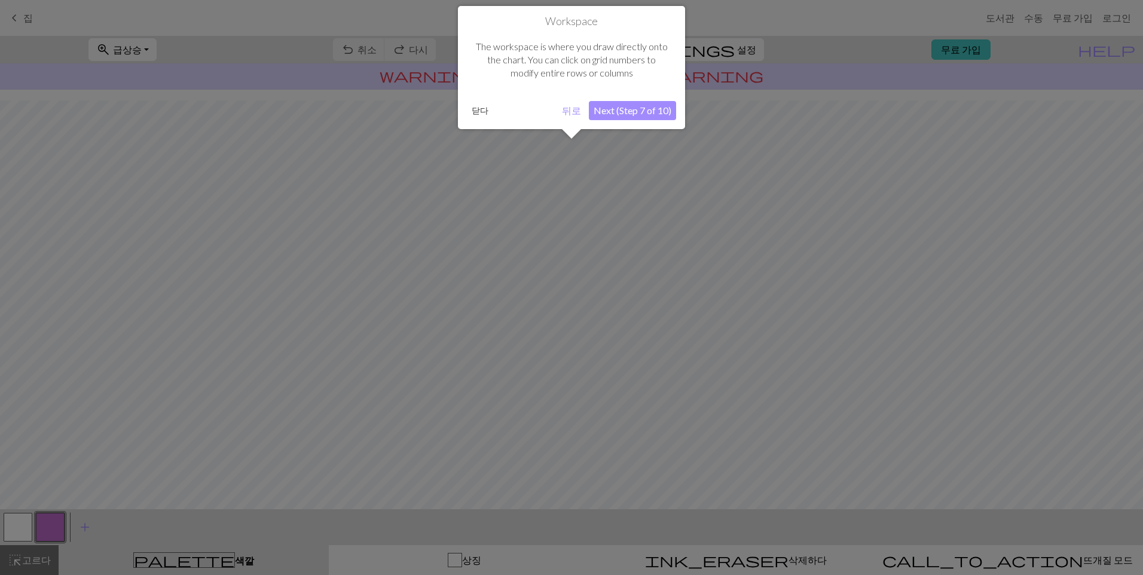
scroll to position [26, 0]
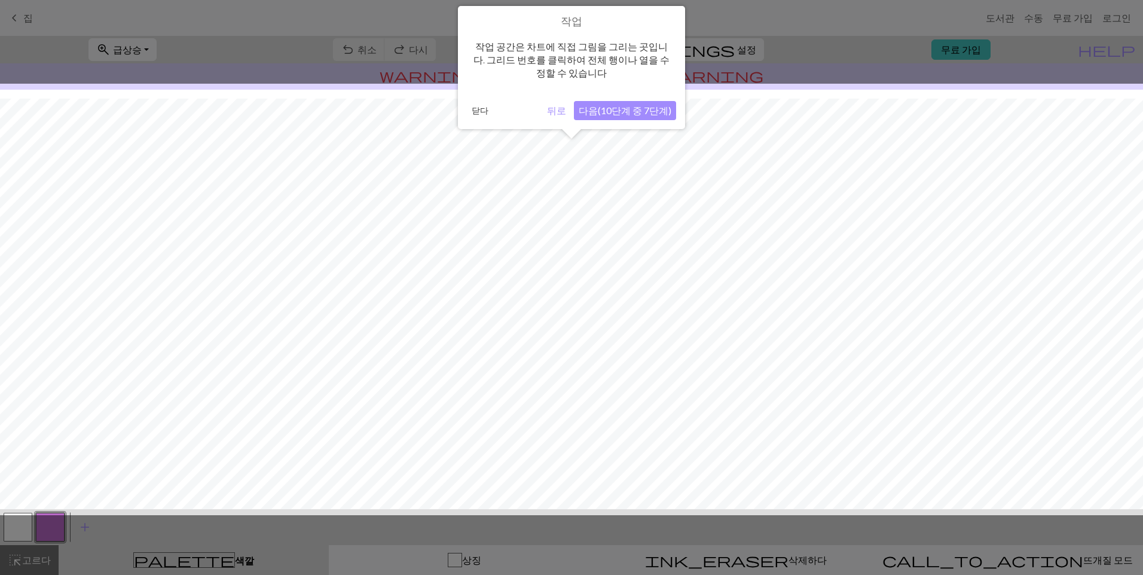
click at [630, 111] on button "다음(10단계 중 7단계)" at bounding box center [625, 110] width 102 height 19
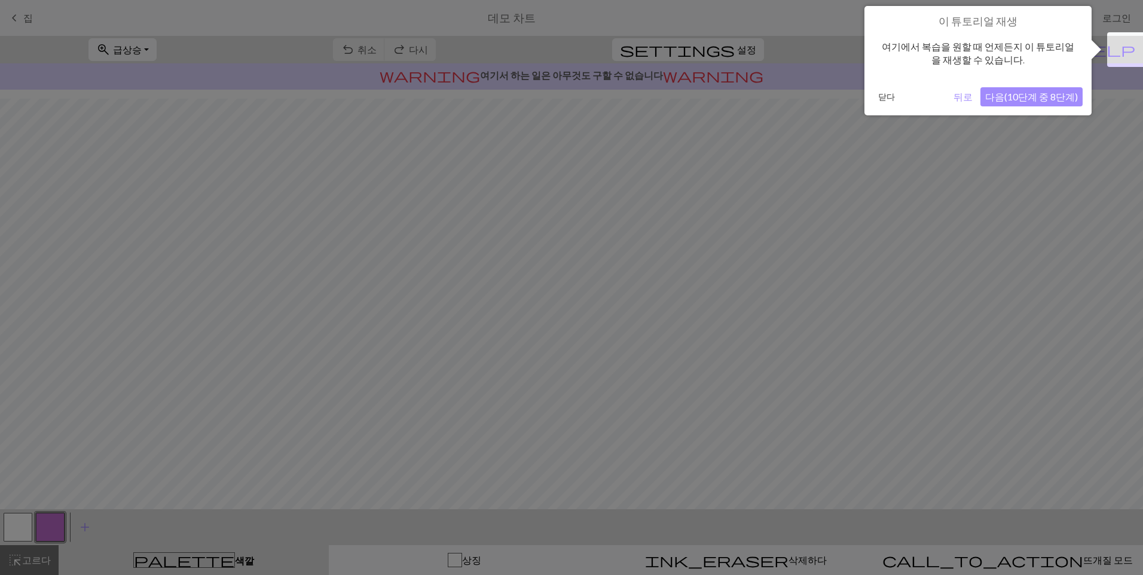
click at [1052, 97] on button "다음(10단계 중 8단계)" at bounding box center [1031, 96] width 102 height 19
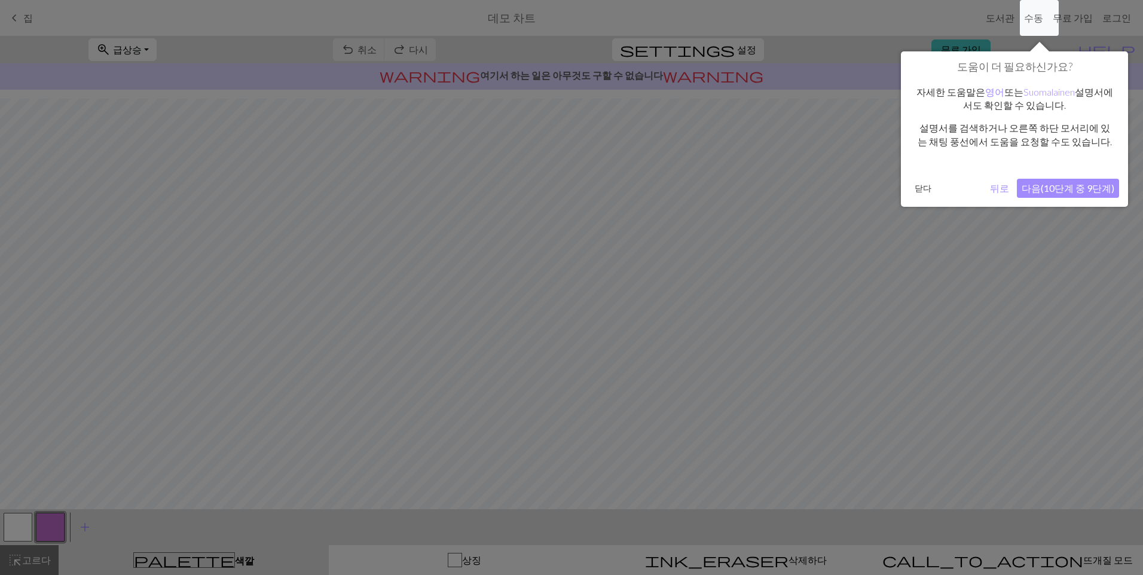
click at [1053, 187] on button "다음(10단계 중 9단계)" at bounding box center [1068, 188] width 102 height 19
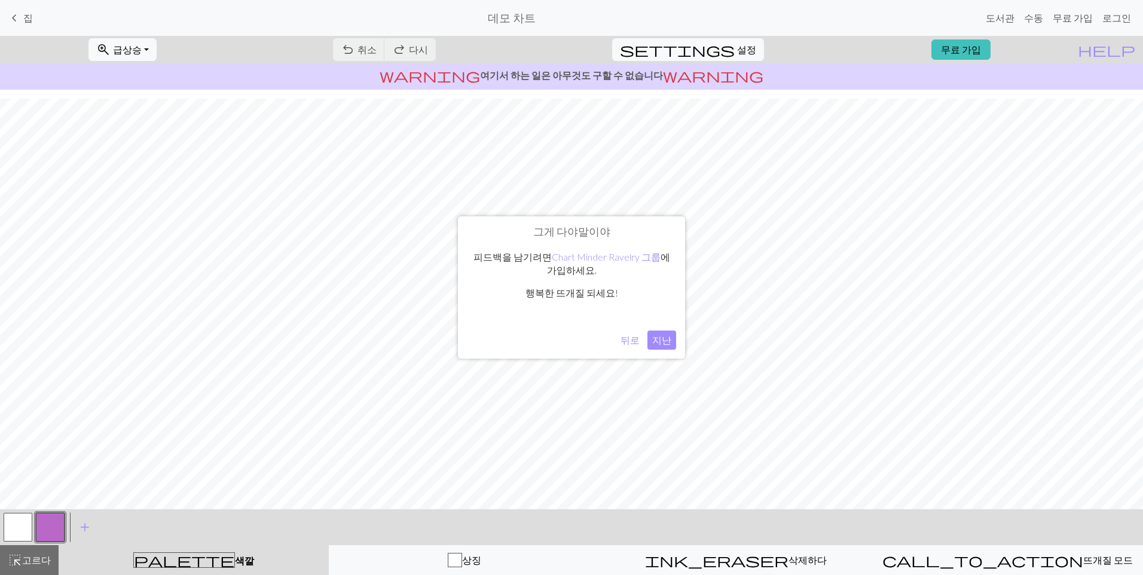
click at [662, 341] on button "지난" at bounding box center [661, 339] width 29 height 19
click at [404, 48] on div "undo 취소 Undo redo 다시 Redo" at bounding box center [384, 49] width 121 height 27
click at [445, 44] on div "undo 취소 Undo redo 다시 Redo" at bounding box center [384, 49] width 121 height 27
click at [445, 57] on div "undo 취소 Undo redo 다시 Redo" at bounding box center [384, 49] width 121 height 27
click at [385, 49] on button "undo 취소 Undo" at bounding box center [359, 49] width 52 height 23
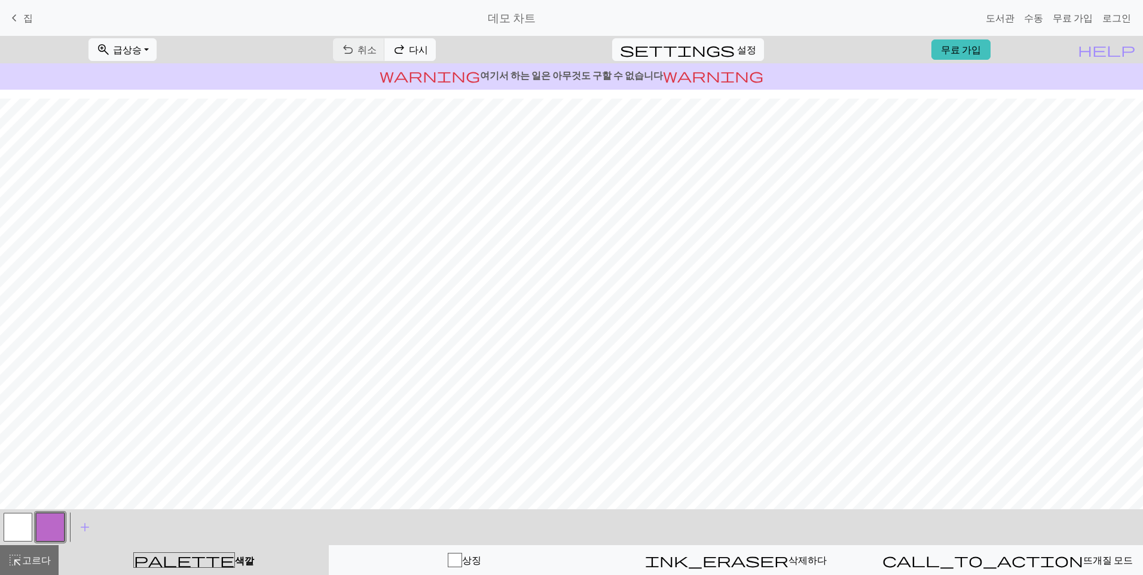
click at [411, 49] on div "undo 취소 Undo redo 다시 Redo" at bounding box center [384, 49] width 121 height 27
click at [731, 66] on div "warning 여기서 하는 일은 아무것도 구할 수 없습니다 warning" at bounding box center [571, 76] width 1143 height 26
click at [737, 54] on span "설정" at bounding box center [746, 49] width 19 height 14
select select "aran"
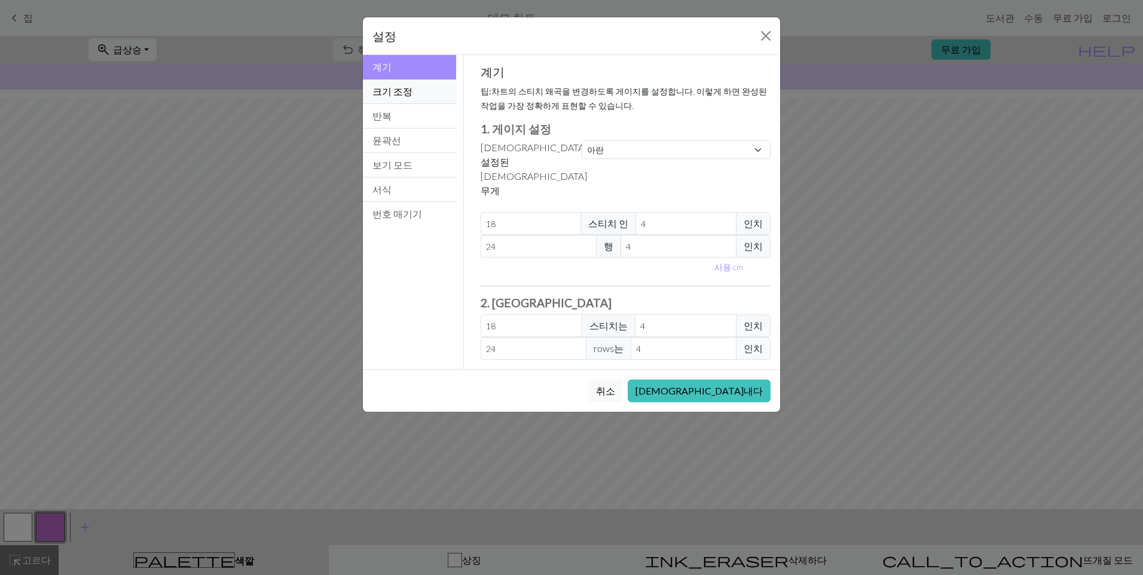
click at [404, 90] on button "크기 조정" at bounding box center [409, 91] width 93 height 25
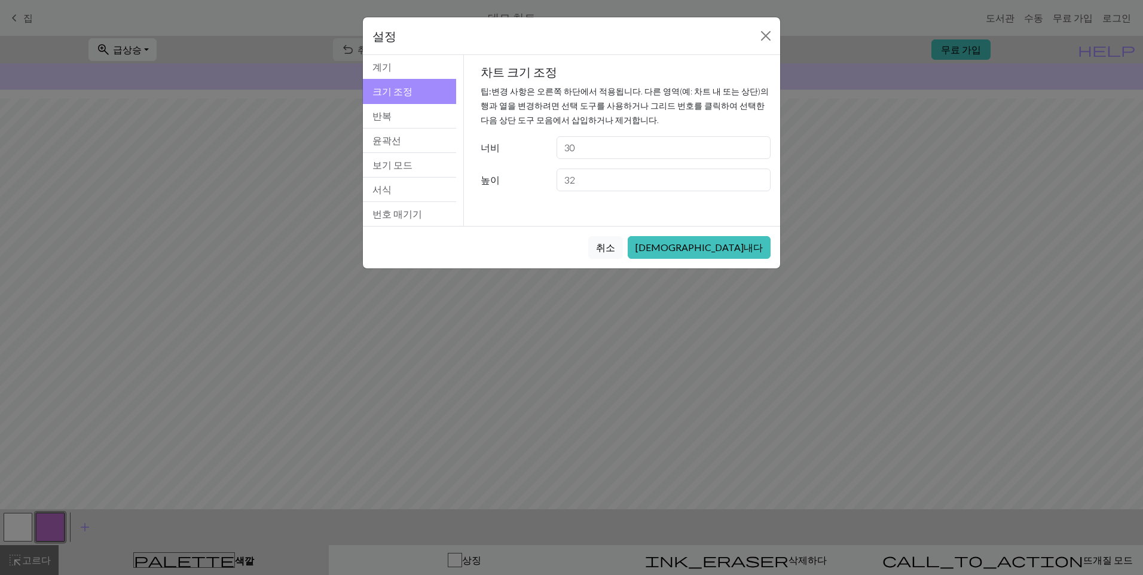
click at [654, 160] on div "차트 크기 조정 팁: 변경 사항은 오른쪽 하단에서 적용됩니다. 다른 영역(예: 차트 내 또는 상단)의 행과 열을 변경하려면 선택 도구를 사용하…" at bounding box center [625, 128] width 290 height 127
click at [650, 146] on input "30" at bounding box center [663, 147] width 214 height 23
drag, startPoint x: 565, startPoint y: 153, endPoint x: 560, endPoint y: 164, distance: 12.0
click at [560, 164] on div "차트 크기 조정 팁: 변경 사항은 오른쪽 하단에서 적용됩니다. 다른 영역(예: 차트 내 또는 상단)의 행과 열을 변경하려면 선택 도구를 사용하…" at bounding box center [625, 128] width 290 height 127
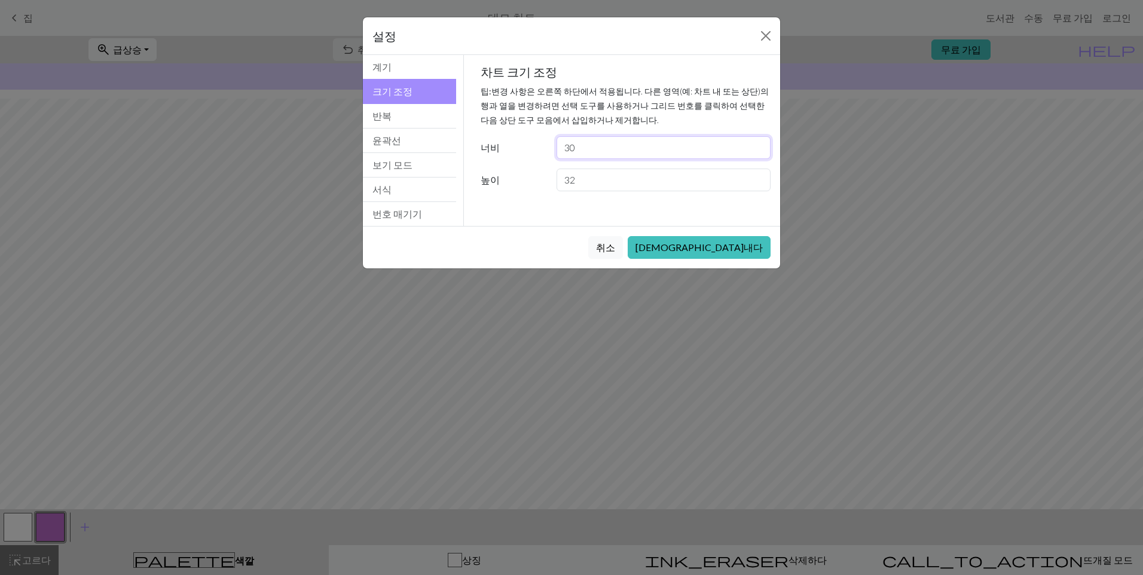
click at [595, 155] on input "30" at bounding box center [663, 147] width 214 height 23
type input "3"
type input "40"
click at [626, 182] on input "32" at bounding box center [663, 180] width 214 height 23
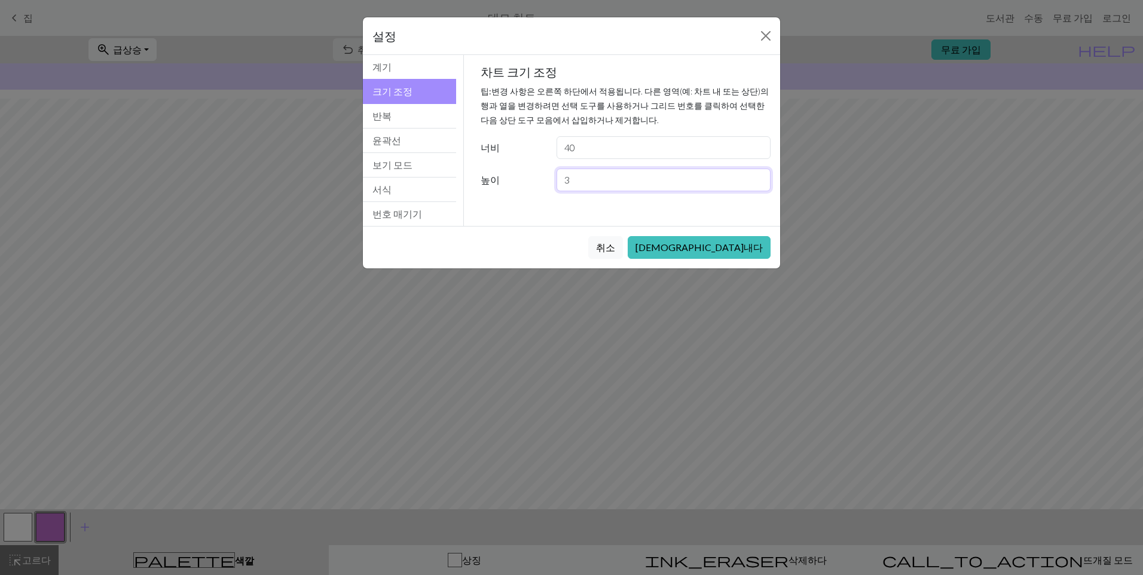
type input "2"
type input "30"
click at [433, 127] on button "반복" at bounding box center [409, 116] width 93 height 25
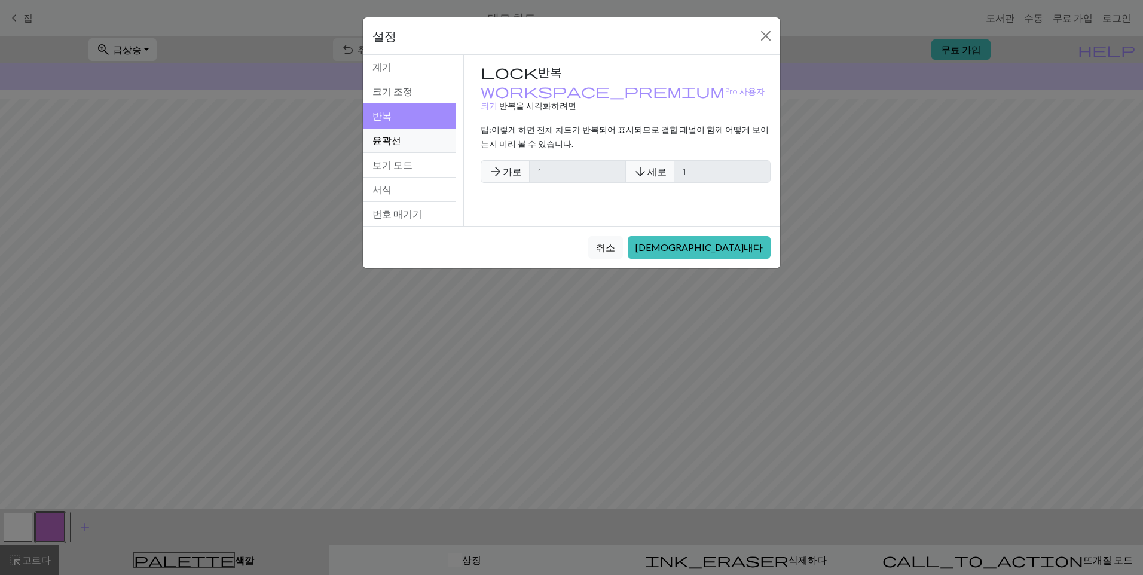
click at [429, 139] on button "윤곽선" at bounding box center [409, 140] width 93 height 25
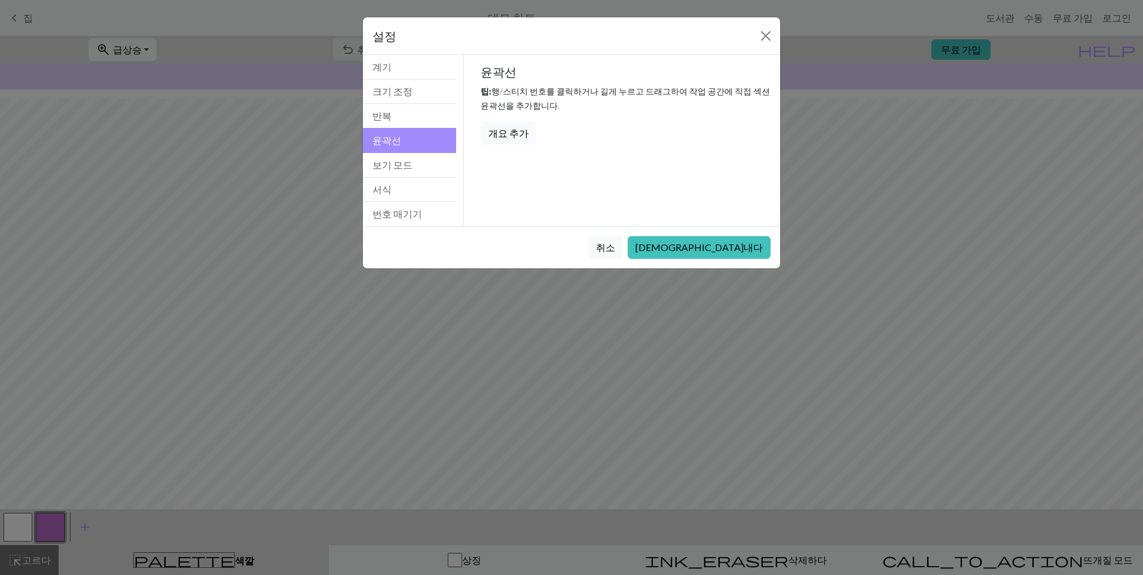
click at [425, 148] on button "윤곽선" at bounding box center [409, 140] width 93 height 25
click at [421, 160] on button "보기 모드" at bounding box center [409, 165] width 93 height 25
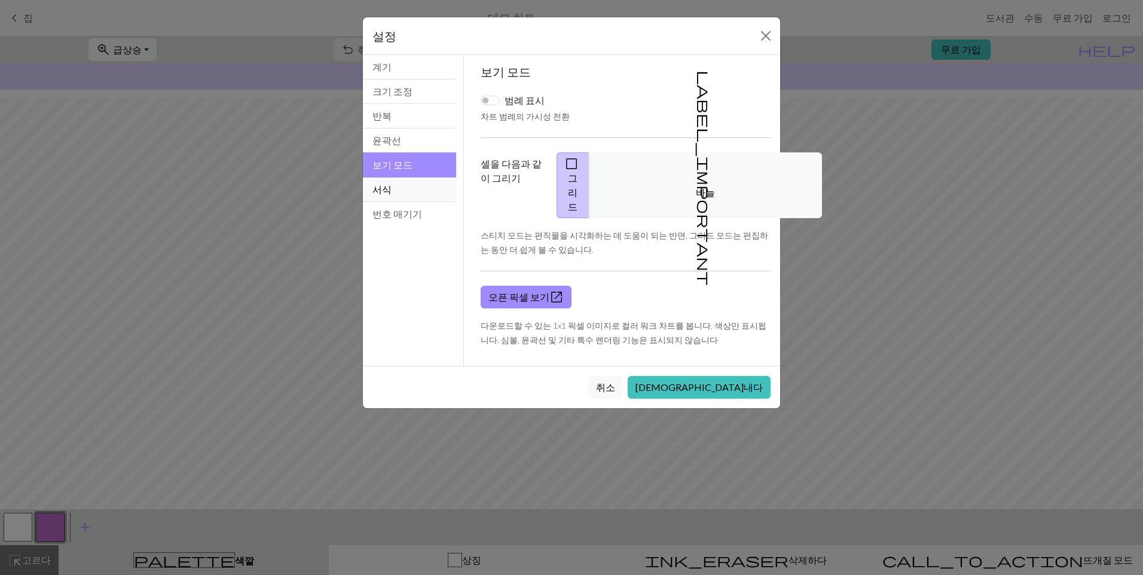
click at [412, 189] on button "서식" at bounding box center [409, 189] width 93 height 25
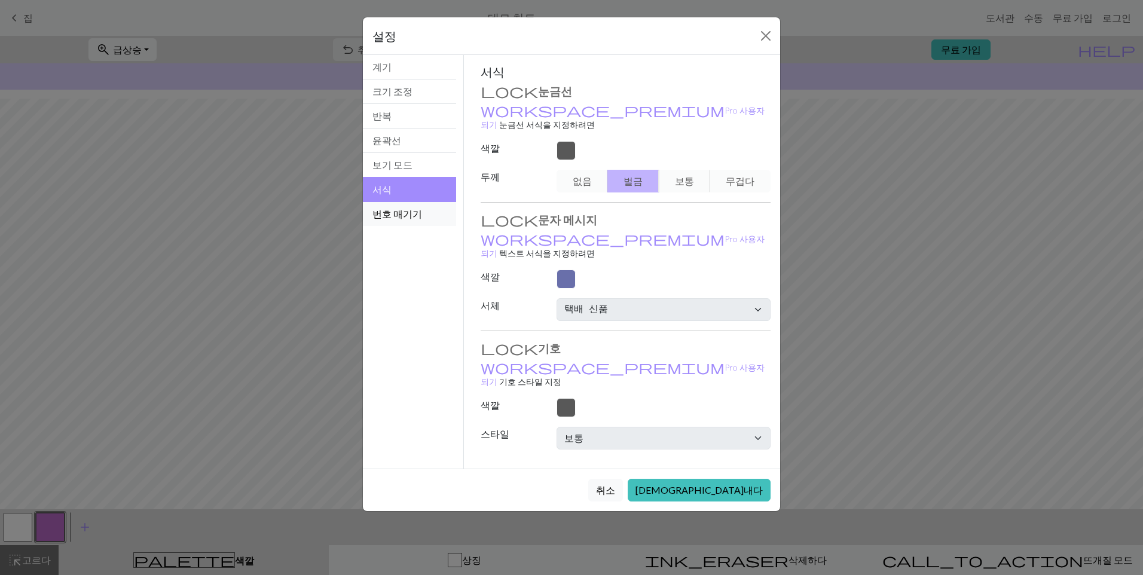
click at [423, 210] on button "번호 매기기" at bounding box center [409, 214] width 93 height 24
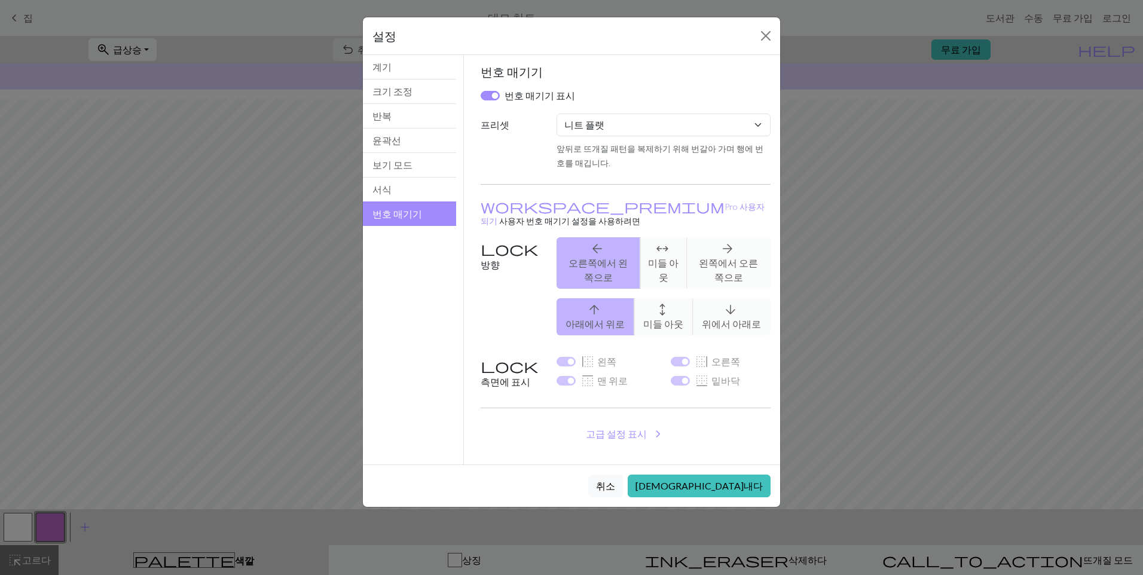
click at [733, 474] on button "[DEMOGRAPHIC_DATA]내다" at bounding box center [698, 485] width 143 height 23
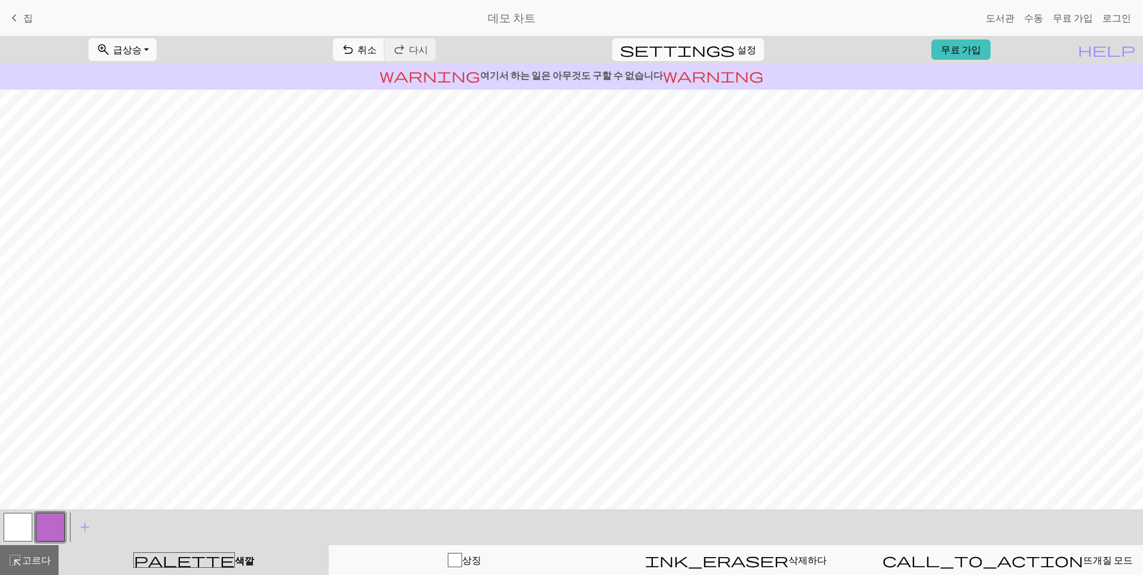
scroll to position [0, 0]
click at [989, 43] on link "무료 가입" at bounding box center [960, 49] width 59 height 20
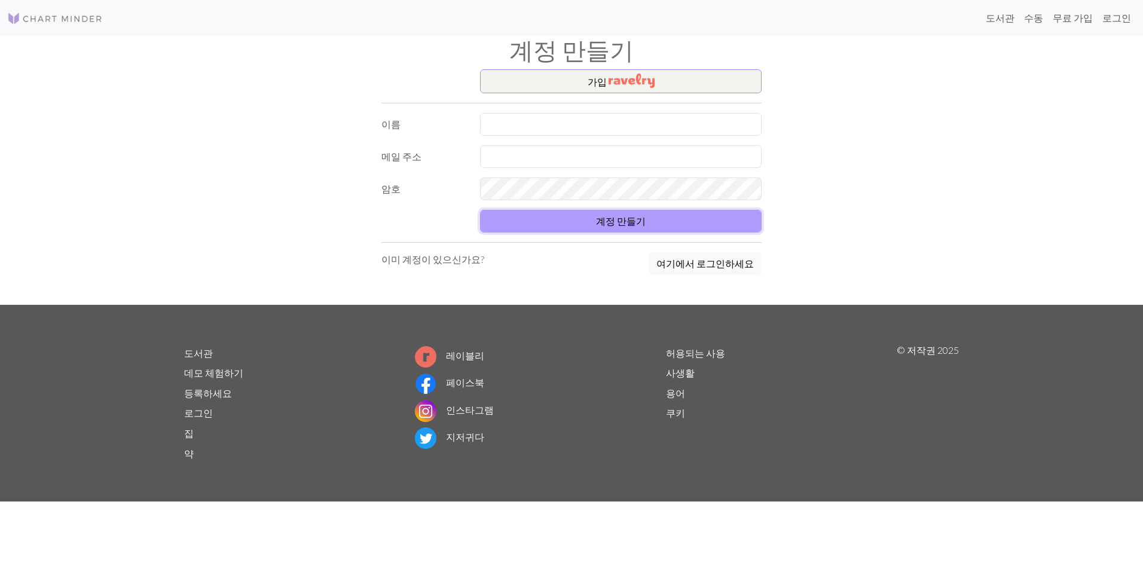
click at [640, 210] on button "계정 만들기" at bounding box center [620, 221] width 281 height 23
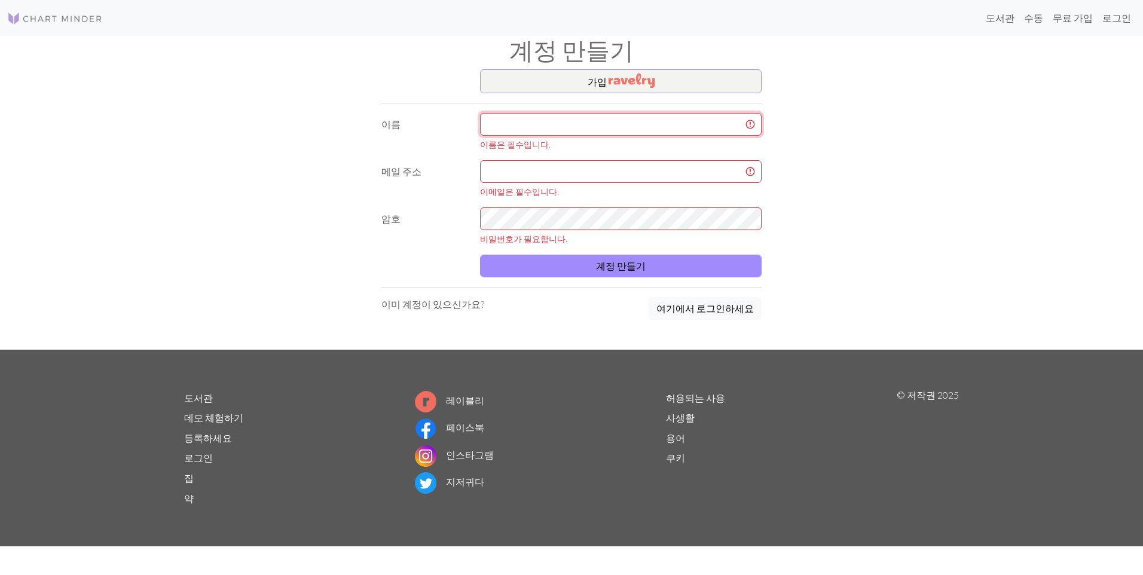
click at [608, 123] on input "text" at bounding box center [620, 124] width 281 height 23
type input "이다솜"
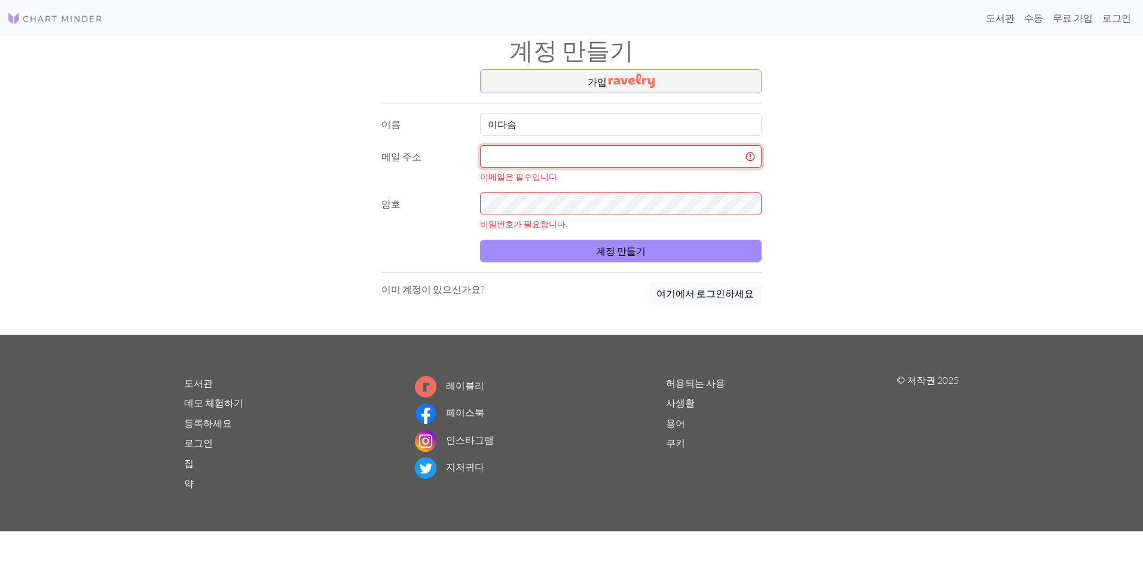
click at [587, 158] on input "text" at bounding box center [620, 156] width 281 height 23
type input "[EMAIL_ADDRESS][DOMAIN_NAME]"
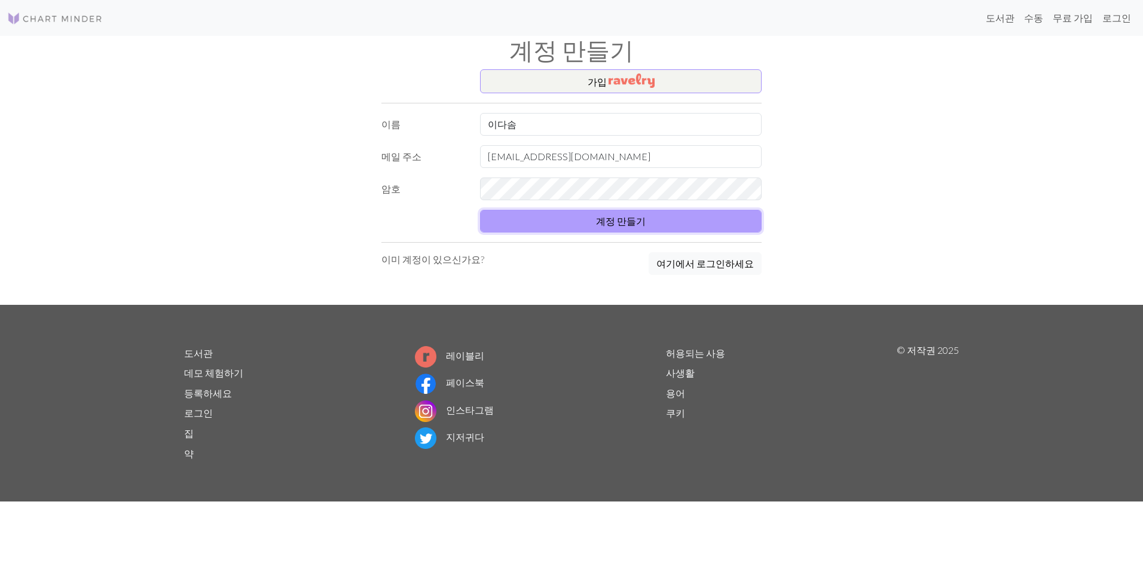
click at [666, 225] on button "계정 만들기" at bounding box center [620, 221] width 281 height 23
click at [709, 231] on button "계정 만들기" at bounding box center [620, 221] width 281 height 23
click at [709, 225] on button "계정 만들기" at bounding box center [620, 221] width 281 height 23
click at [708, 225] on button "계정 만들기" at bounding box center [620, 221] width 281 height 23
click at [706, 226] on button "계정 만들기" at bounding box center [620, 221] width 281 height 23
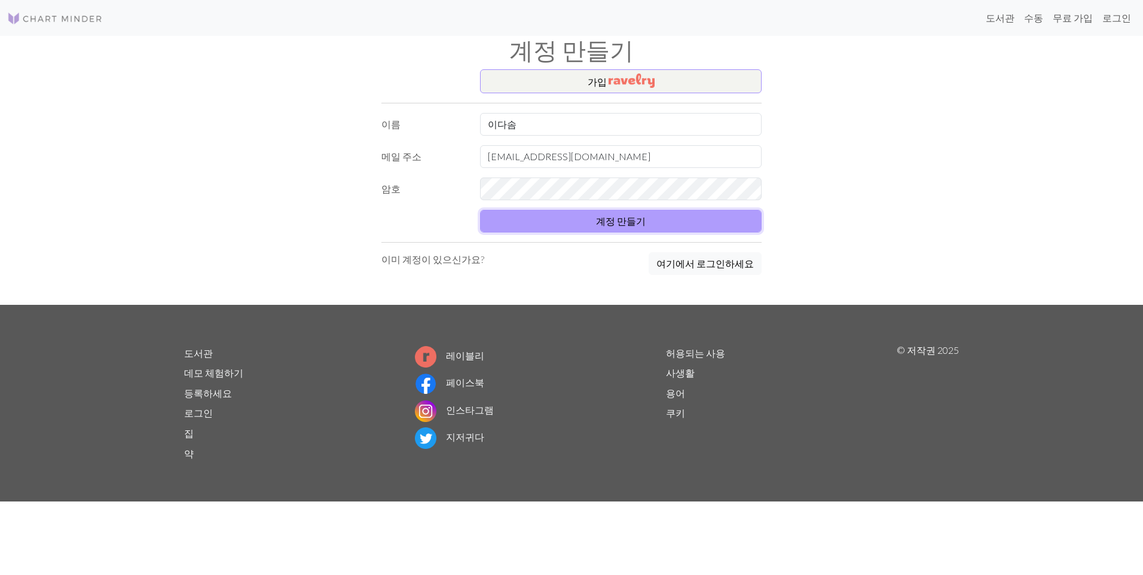
click at [703, 226] on button "계정 만들기" at bounding box center [620, 221] width 281 height 23
click at [669, 97] on div "가입 이름 이다솜 메일 주소 [EMAIL_ADDRESS][DOMAIN_NAME] 암호 계정 만들기 이미 계정이 있으신가요? 여기에서 로그인하세요" at bounding box center [571, 186] width 394 height 235
click at [668, 59] on h1 "계정 만들기" at bounding box center [571, 50] width 789 height 29
click at [657, 72] on button "가입" at bounding box center [620, 81] width 281 height 24
